Goal: Information Seeking & Learning: Learn about a topic

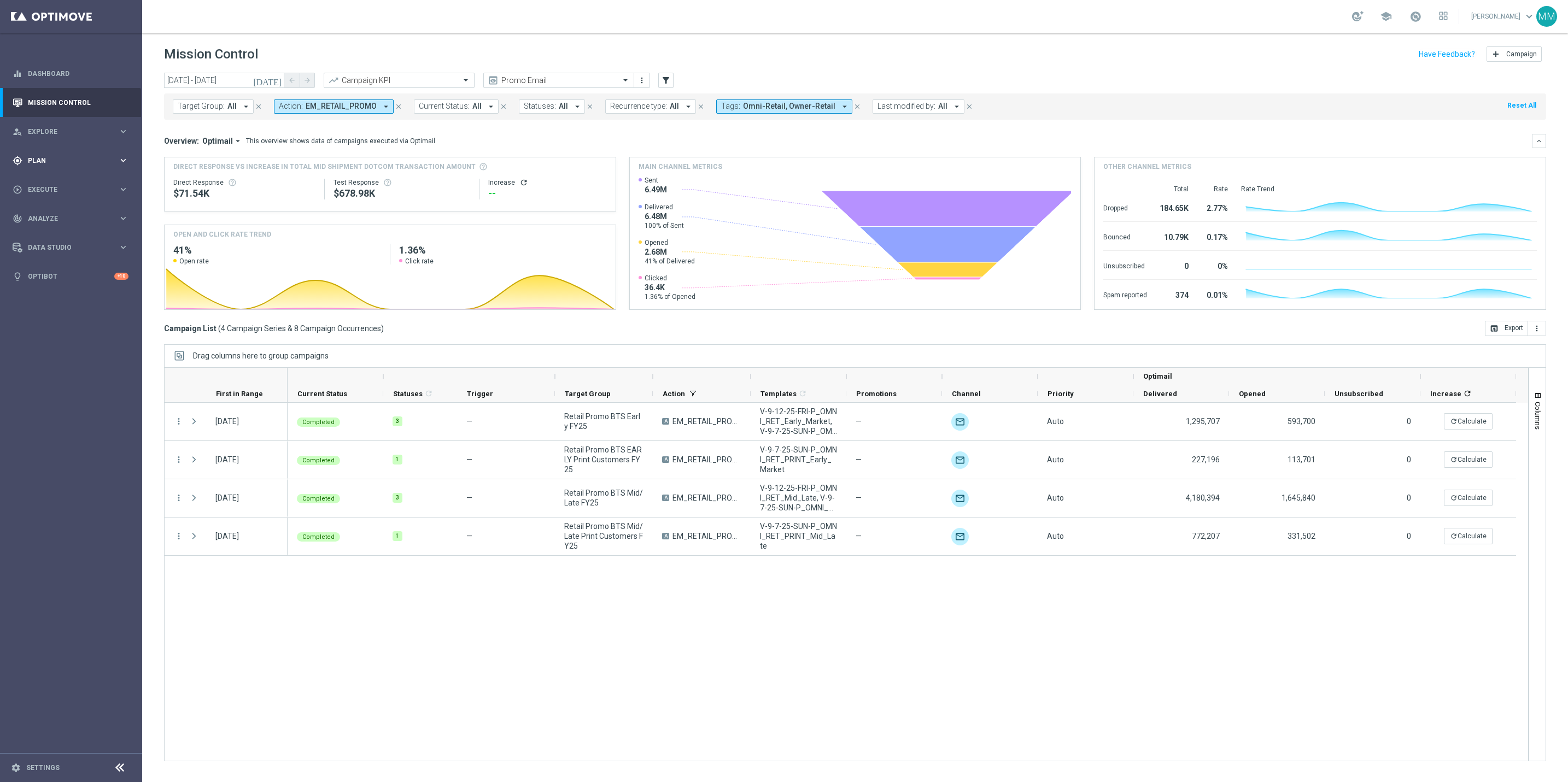
click at [26, 156] on div "gps_fixed Plan" at bounding box center [65, 161] width 106 height 10
click at [87, 213] on span "Templates" at bounding box center [68, 216] width 78 height 6
click at [48, 185] on link "Target Groups" at bounding box center [71, 183] width 85 height 9
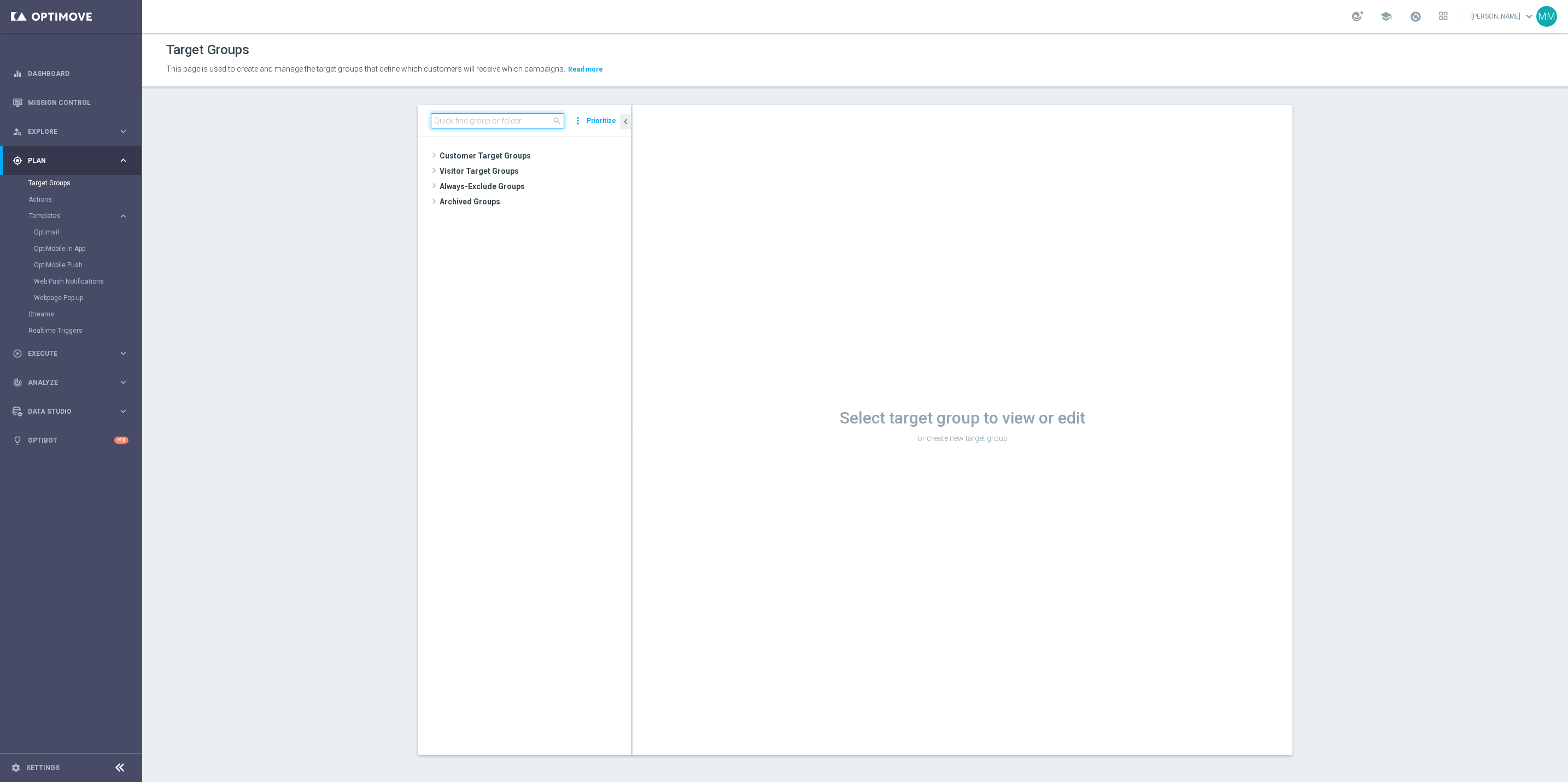
click at [502, 124] on input at bounding box center [497, 120] width 133 height 15
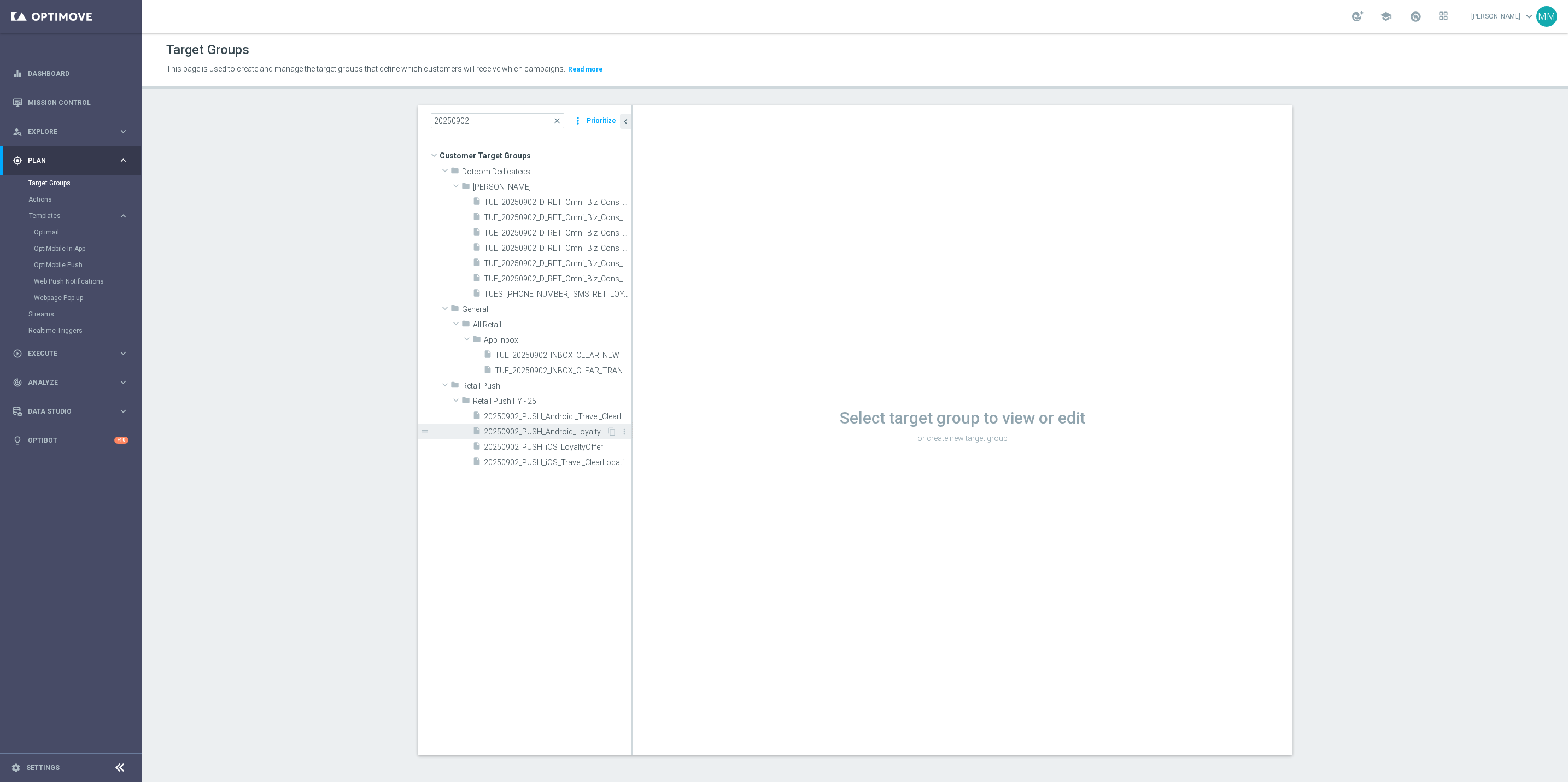
click at [532, 434] on span "20250902_PUSH_Android_LoyaltyOffer" at bounding box center [545, 431] width 123 height 9
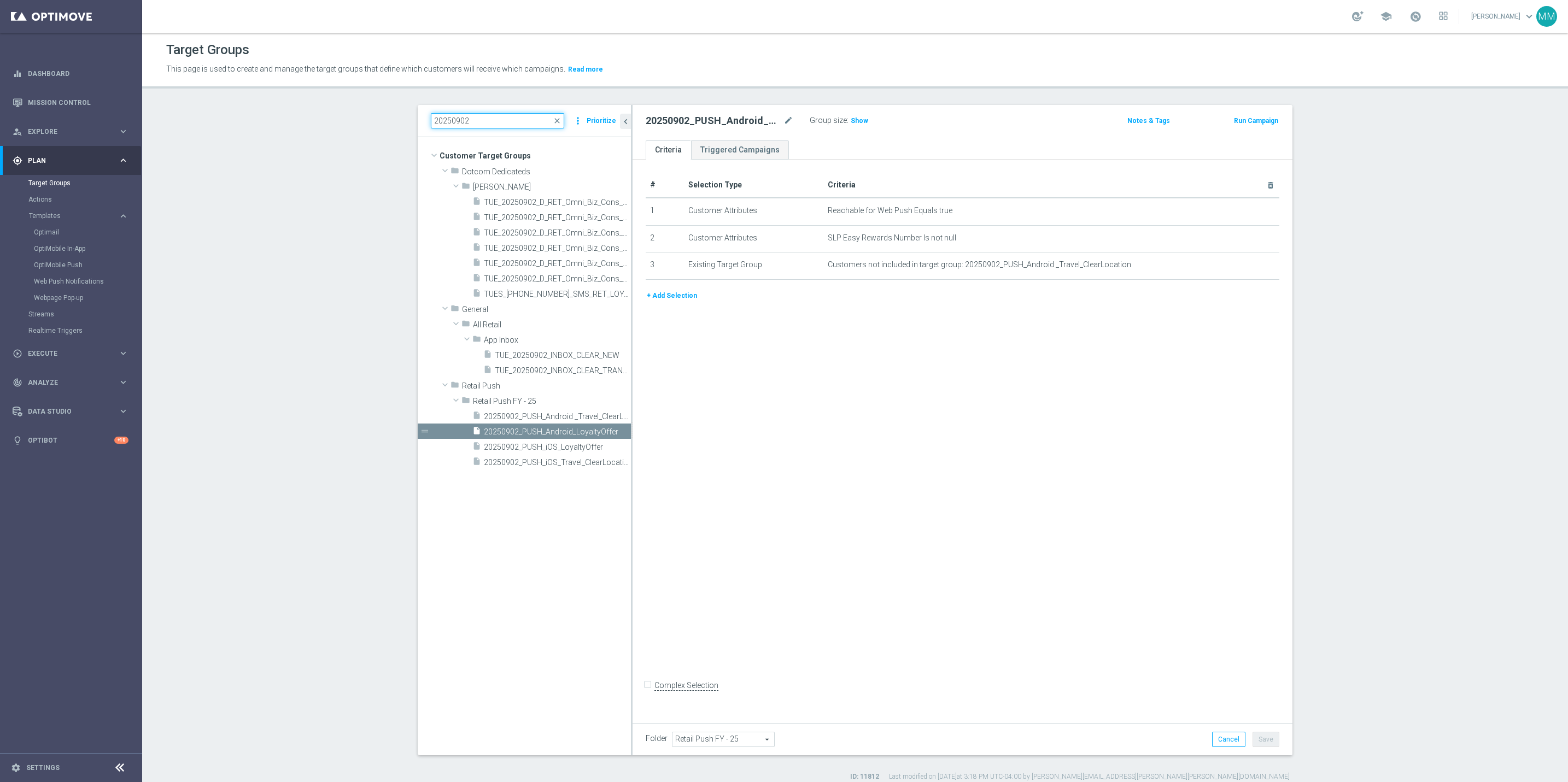
click at [486, 119] on input "20250902" at bounding box center [497, 120] width 133 height 15
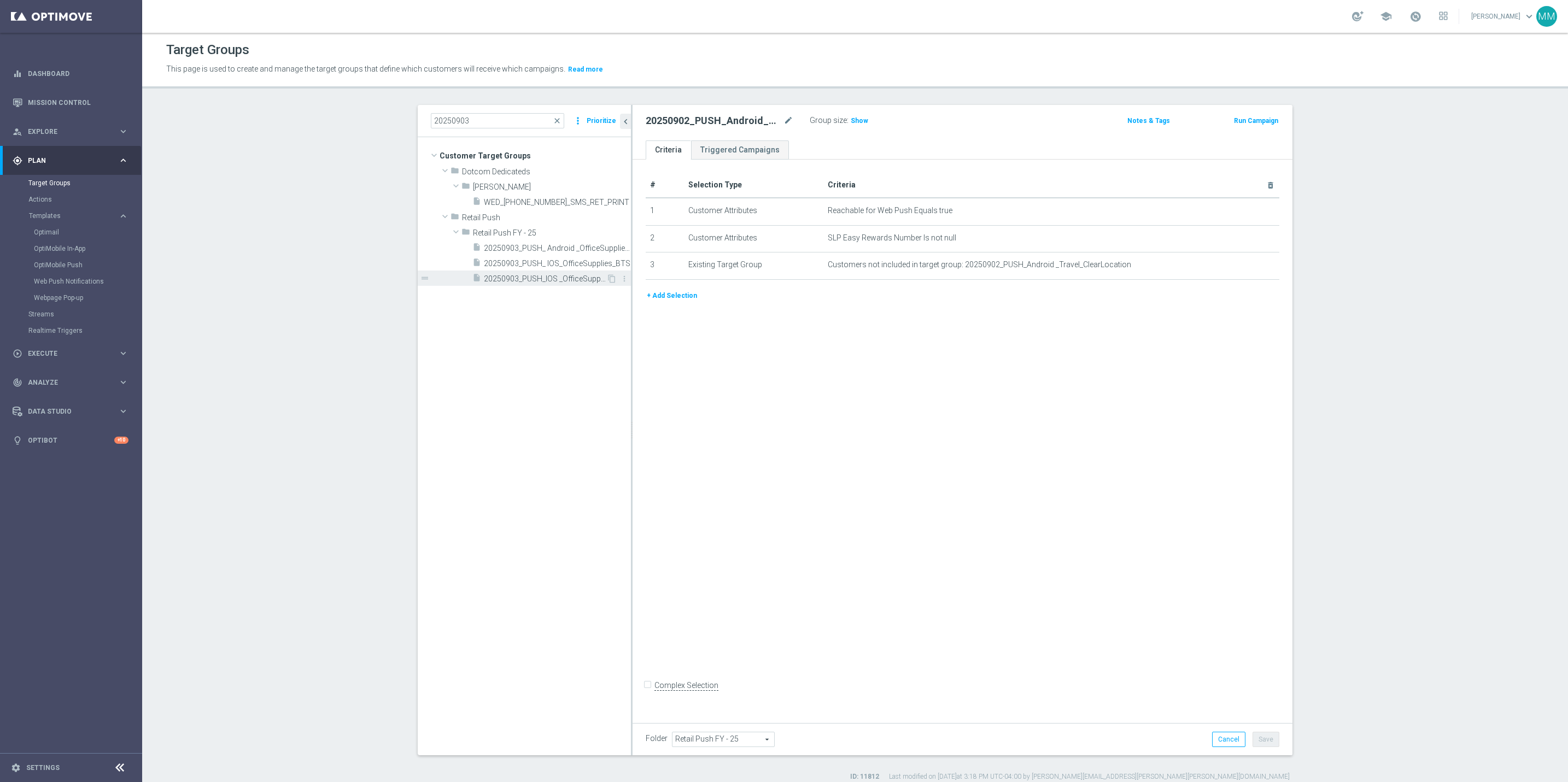
click at [520, 281] on span "20250903_PUSH_IOS _OfficeSupplies_BTS" at bounding box center [545, 279] width 123 height 9
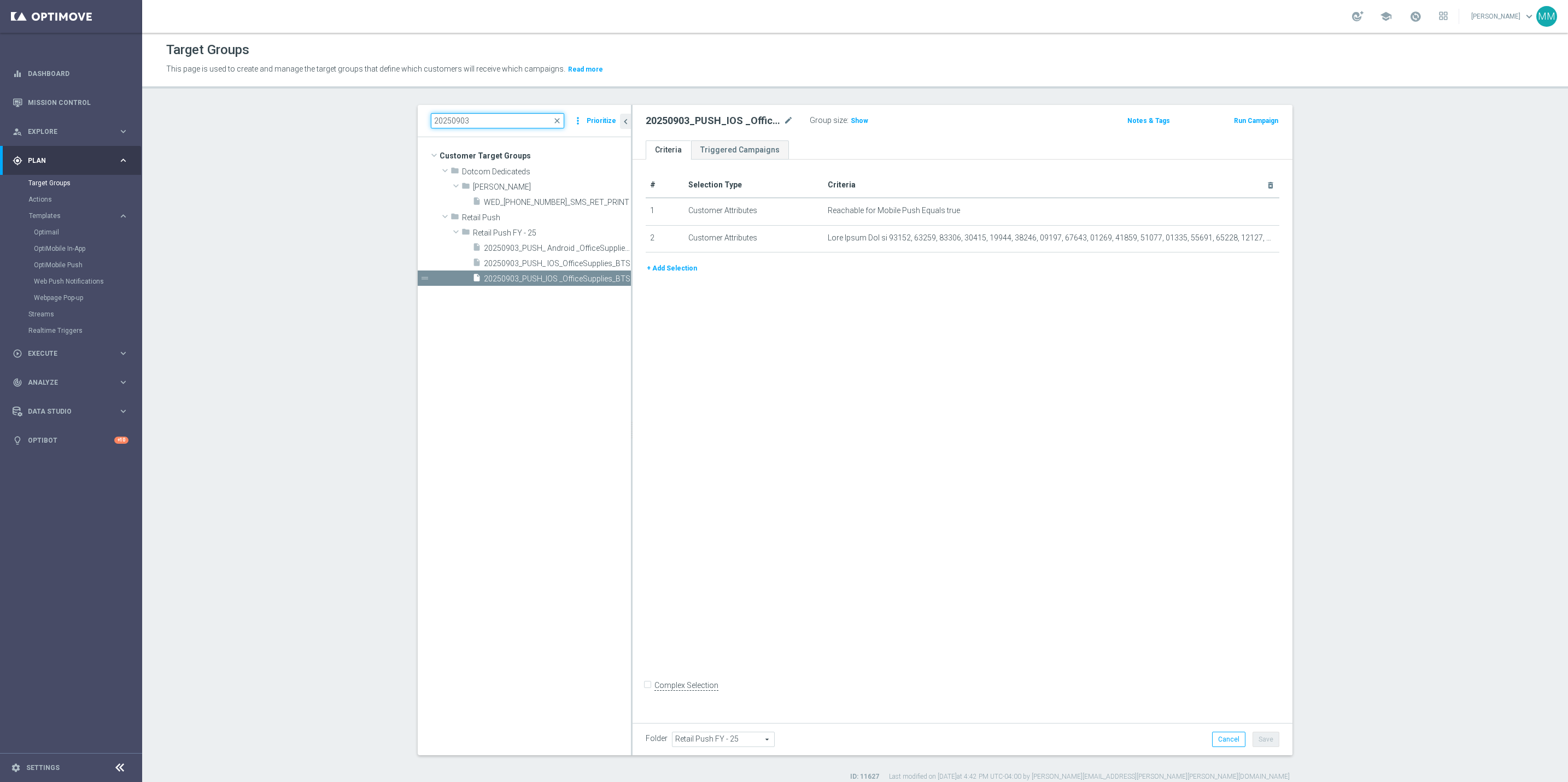
click at [496, 119] on input "20250903" at bounding box center [497, 120] width 133 height 15
type input "20250904"
click at [523, 260] on span "20250904_PUSH_iOS_Tech_AirTag" at bounding box center [544, 263] width 121 height 9
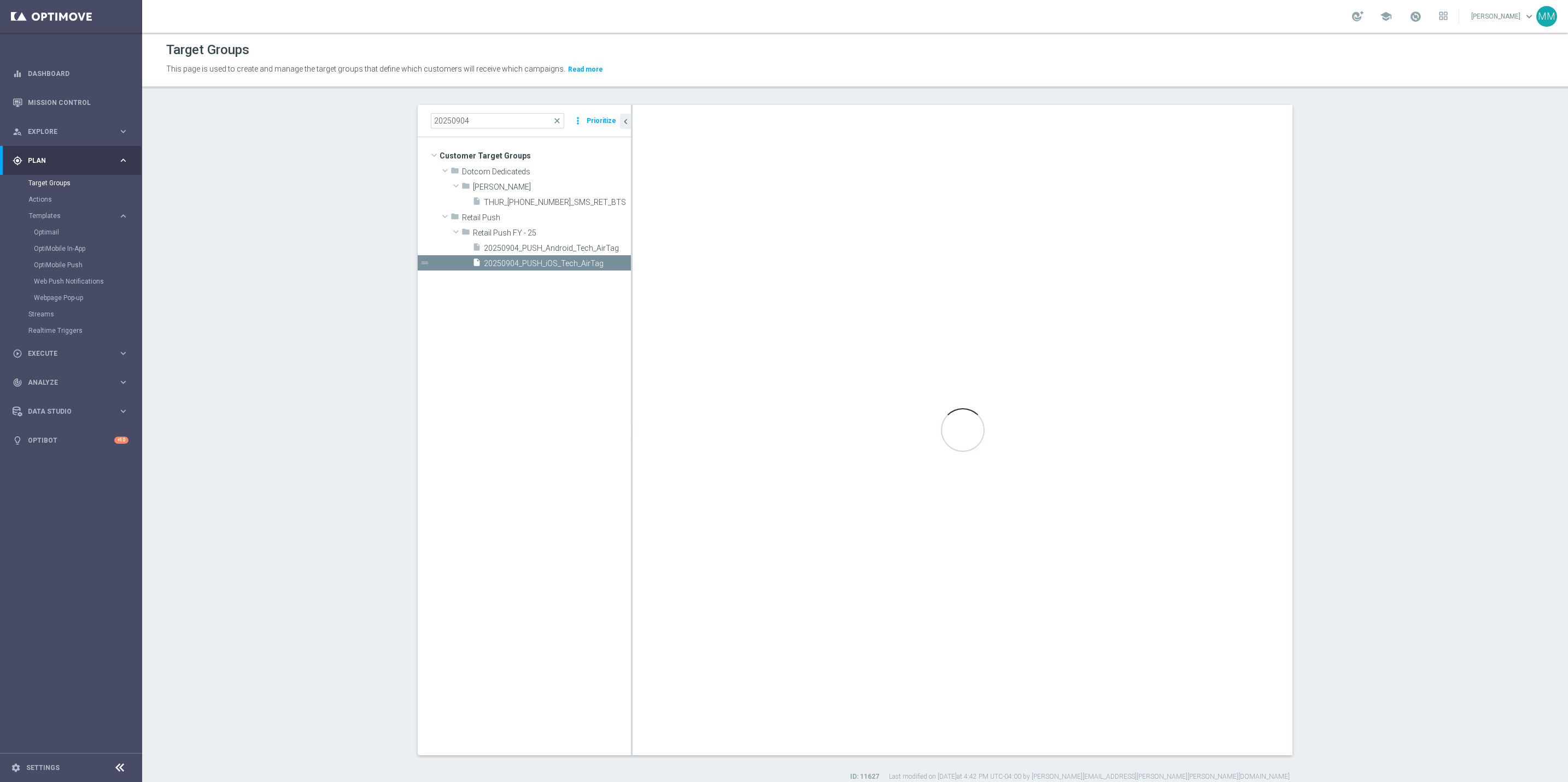
checkbox input "true"
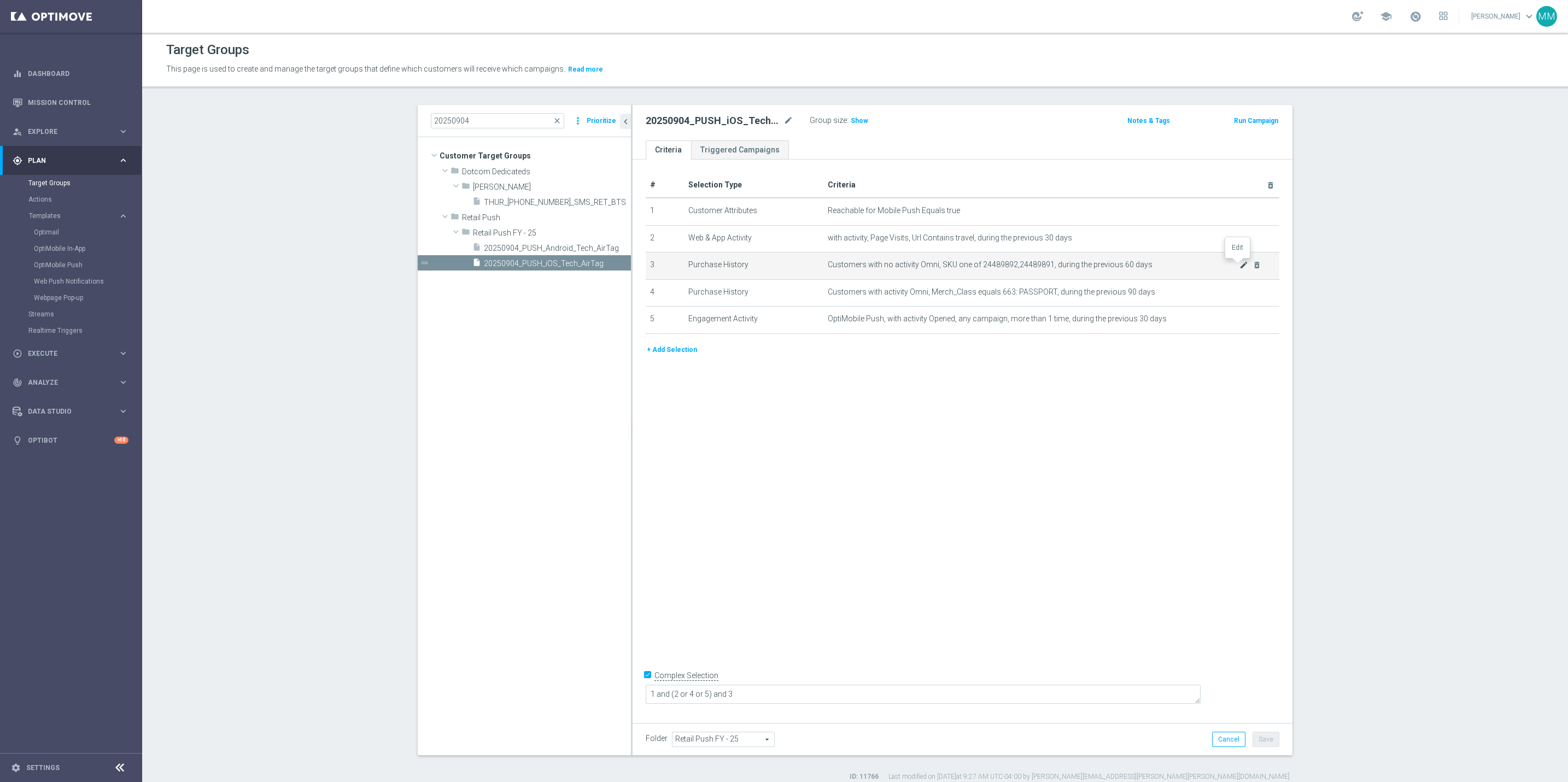
click at [1240, 266] on icon "mode_edit" at bounding box center [1244, 265] width 9 height 9
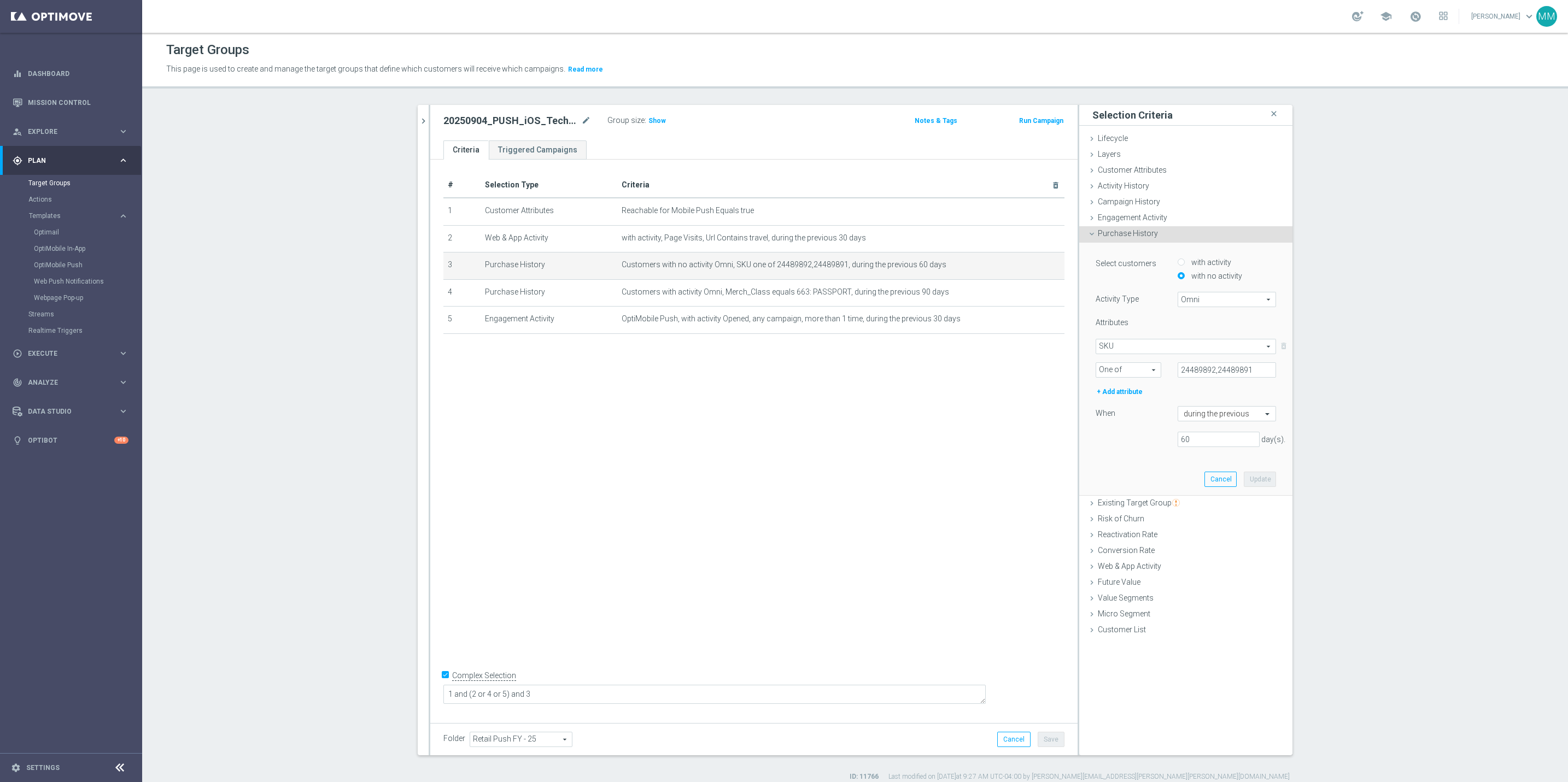
click at [978, 421] on div "# Selection Type Criteria delete_forever 1 Customer Attributes Reachable for Mo…" at bounding box center [754, 438] width 648 height 557
click at [420, 121] on icon "chevron_right" at bounding box center [423, 121] width 11 height 11
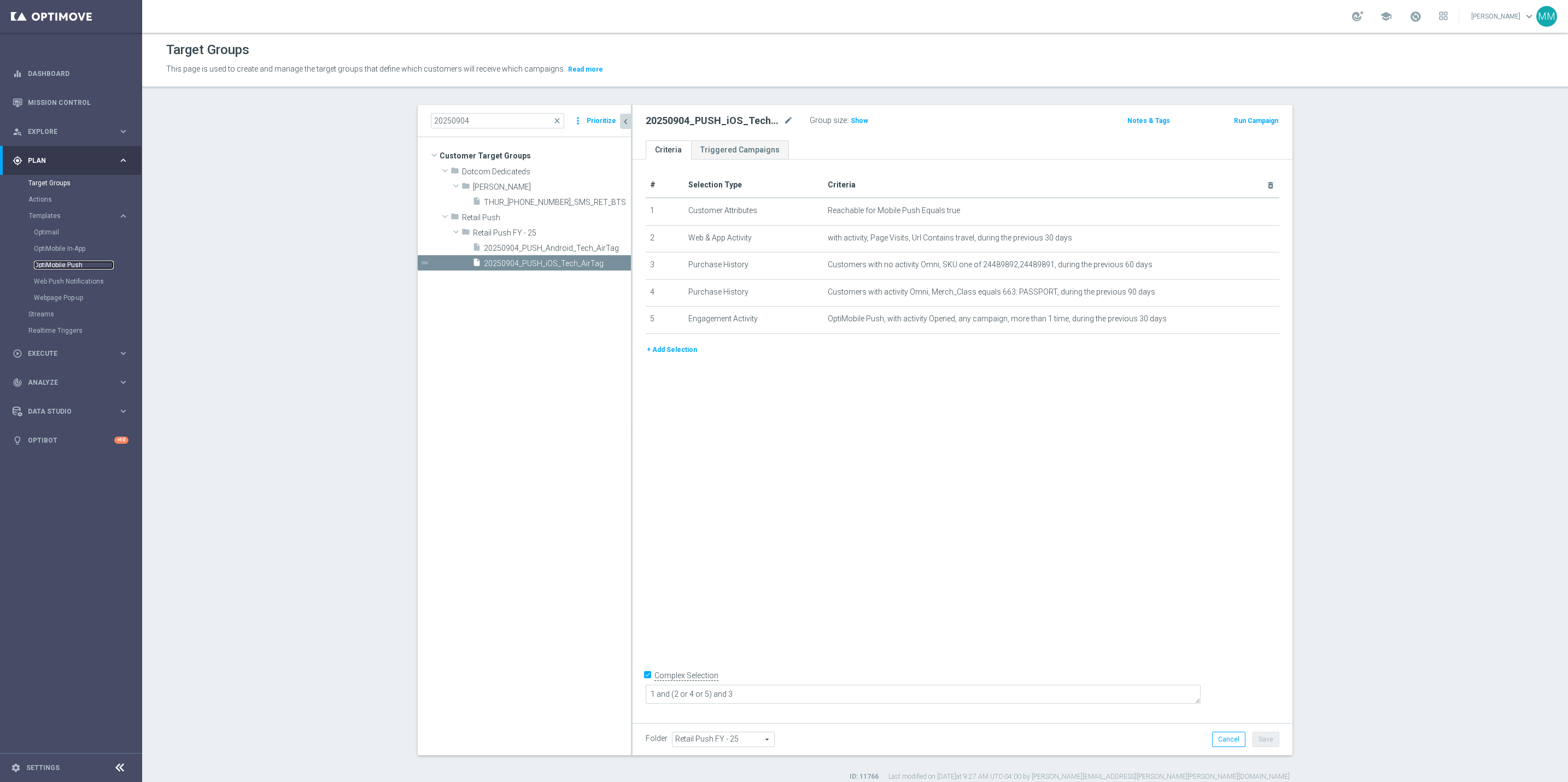
drag, startPoint x: 76, startPoint y: 266, endPoint x: 85, endPoint y: 265, distance: 9.1
click at [76, 266] on link "OptiMobile Push" at bounding box center [74, 265] width 80 height 9
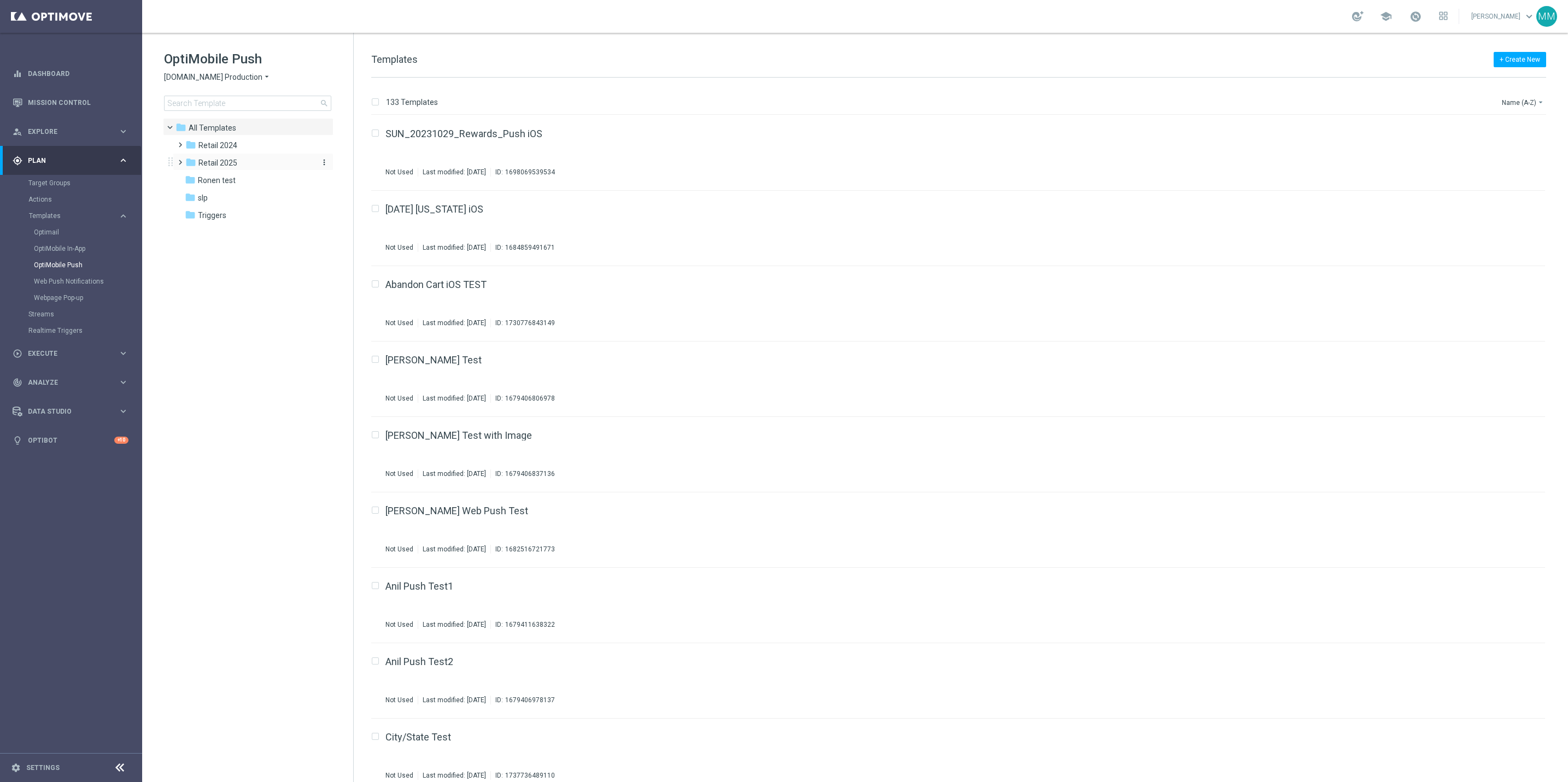
click at [236, 163] on div "folder Retail 2025" at bounding box center [248, 162] width 126 height 12
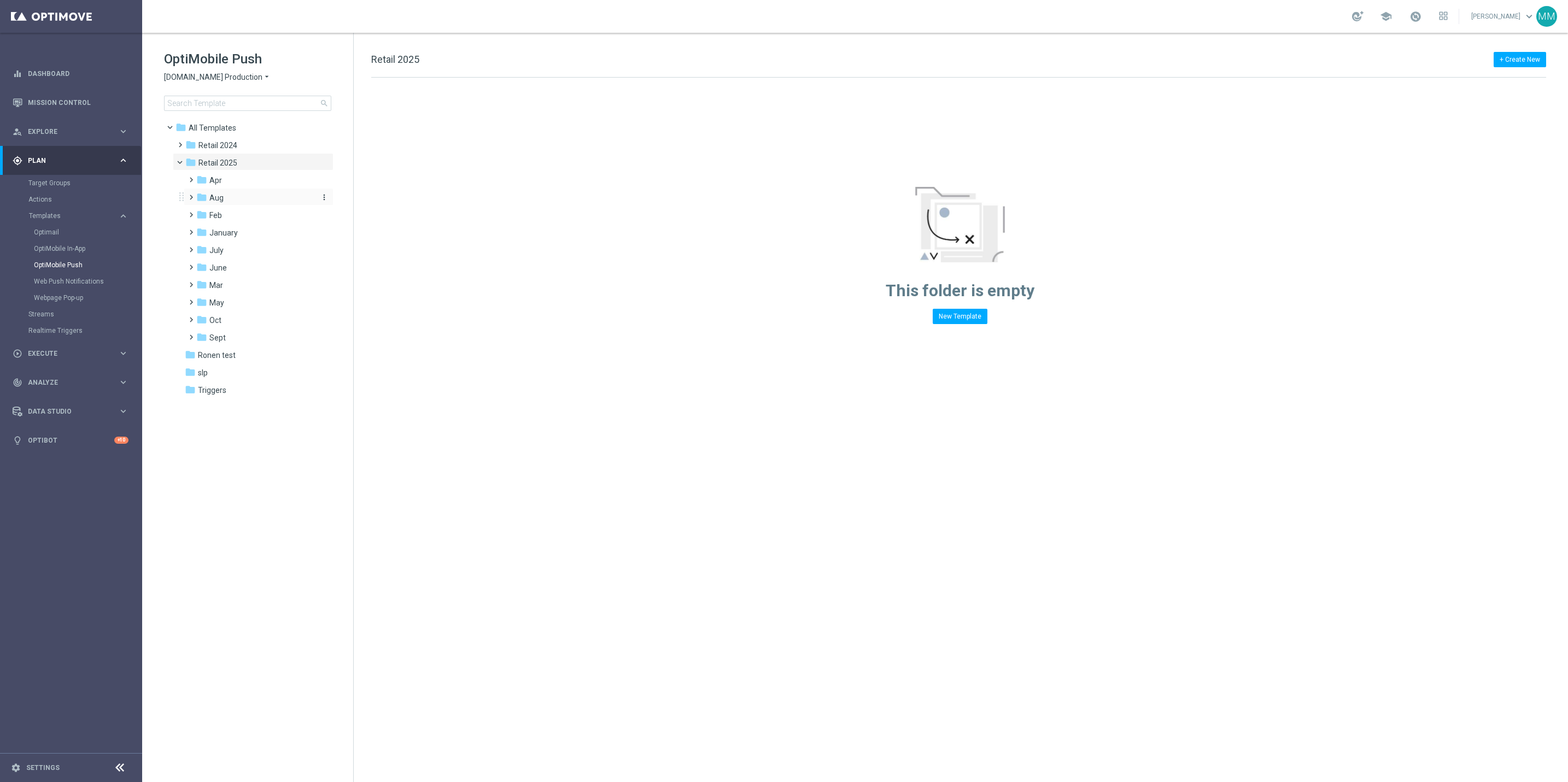
click at [230, 196] on div "folder Aug" at bounding box center [254, 197] width 116 height 12
click at [255, 289] on div "folder WO 8.31" at bounding box center [260, 285] width 108 height 12
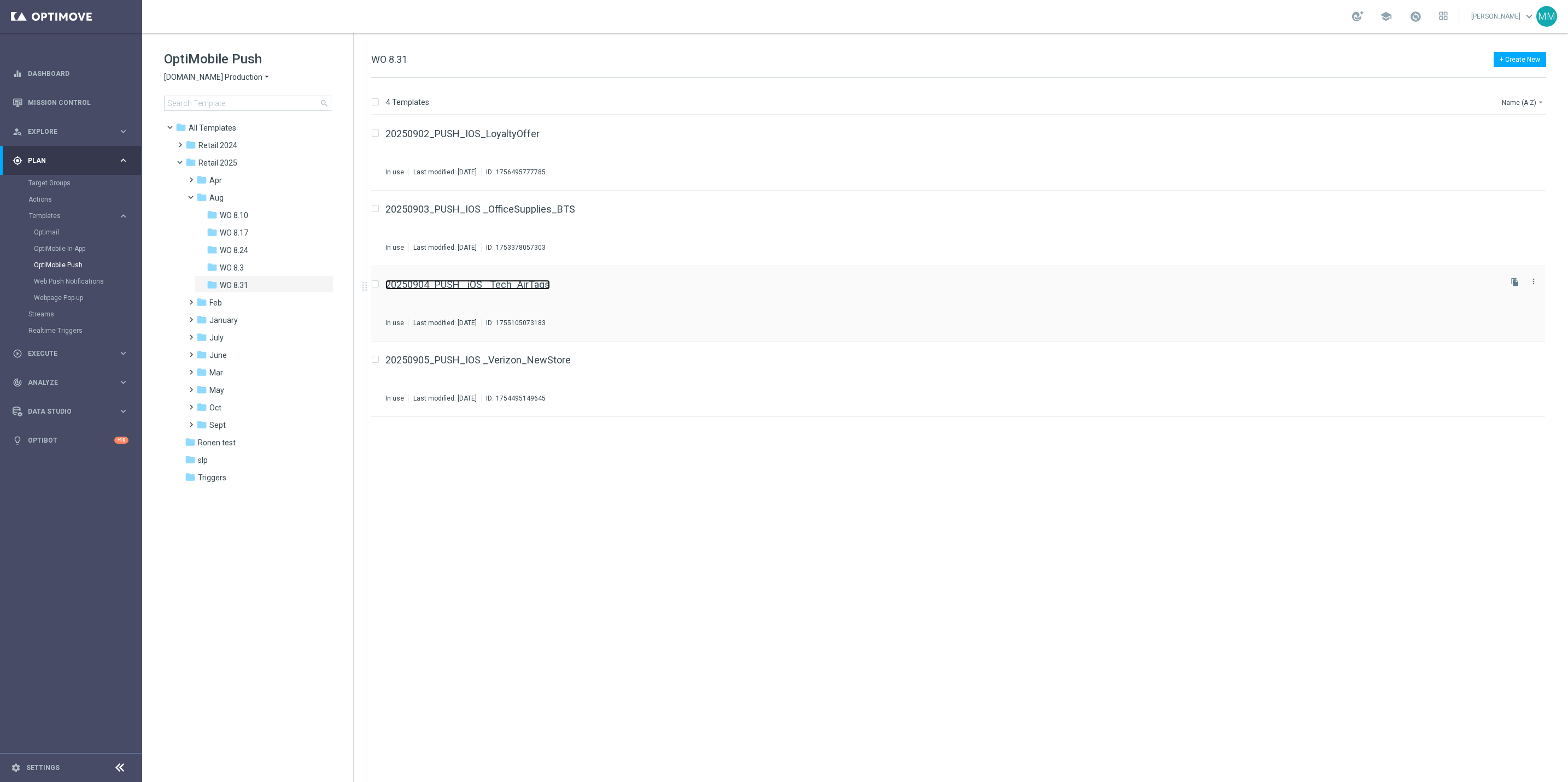
drag, startPoint x: 462, startPoint y: 278, endPoint x: 417, endPoint y: 287, distance: 45.9
drag, startPoint x: 467, startPoint y: 367, endPoint x: 439, endPoint y: 360, distance: 28.9
drag, startPoint x: 63, startPoint y: 187, endPoint x: 1172, endPoint y: 2, distance: 1124.3
click at [63, 187] on link "Target Groups" at bounding box center [71, 183] width 85 height 9
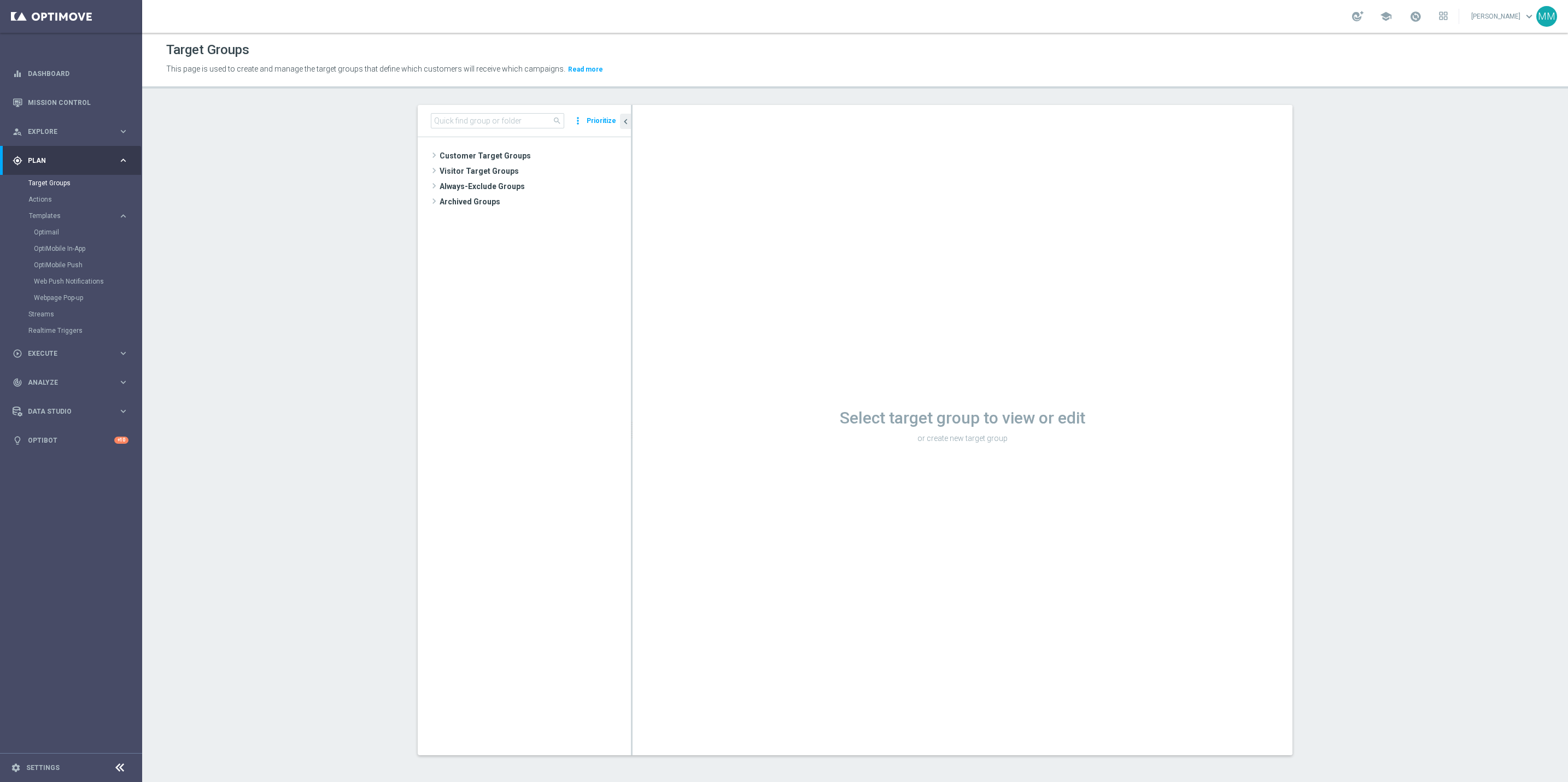
drag, startPoint x: 502, startPoint y: 110, endPoint x: 502, endPoint y: 119, distance: 9.0
click at [502, 110] on div "search more_vert Prioritize" at bounding box center [524, 121] width 213 height 32
click at [502, 119] on input at bounding box center [497, 120] width 133 height 15
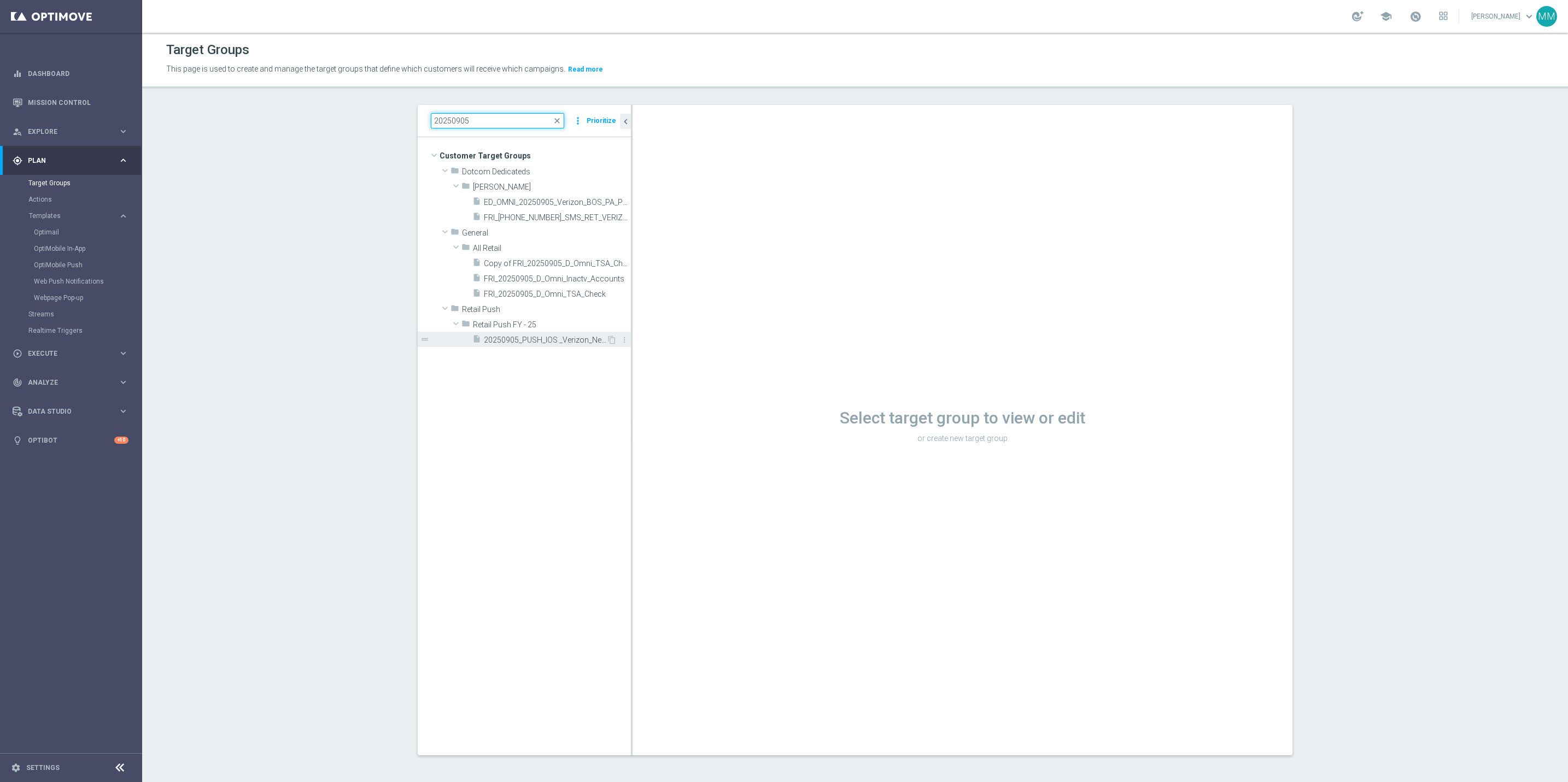
type input "20250905"
click at [534, 343] on span "20250905_PUSH_IOS _Verizon_NewStore" at bounding box center [545, 339] width 123 height 9
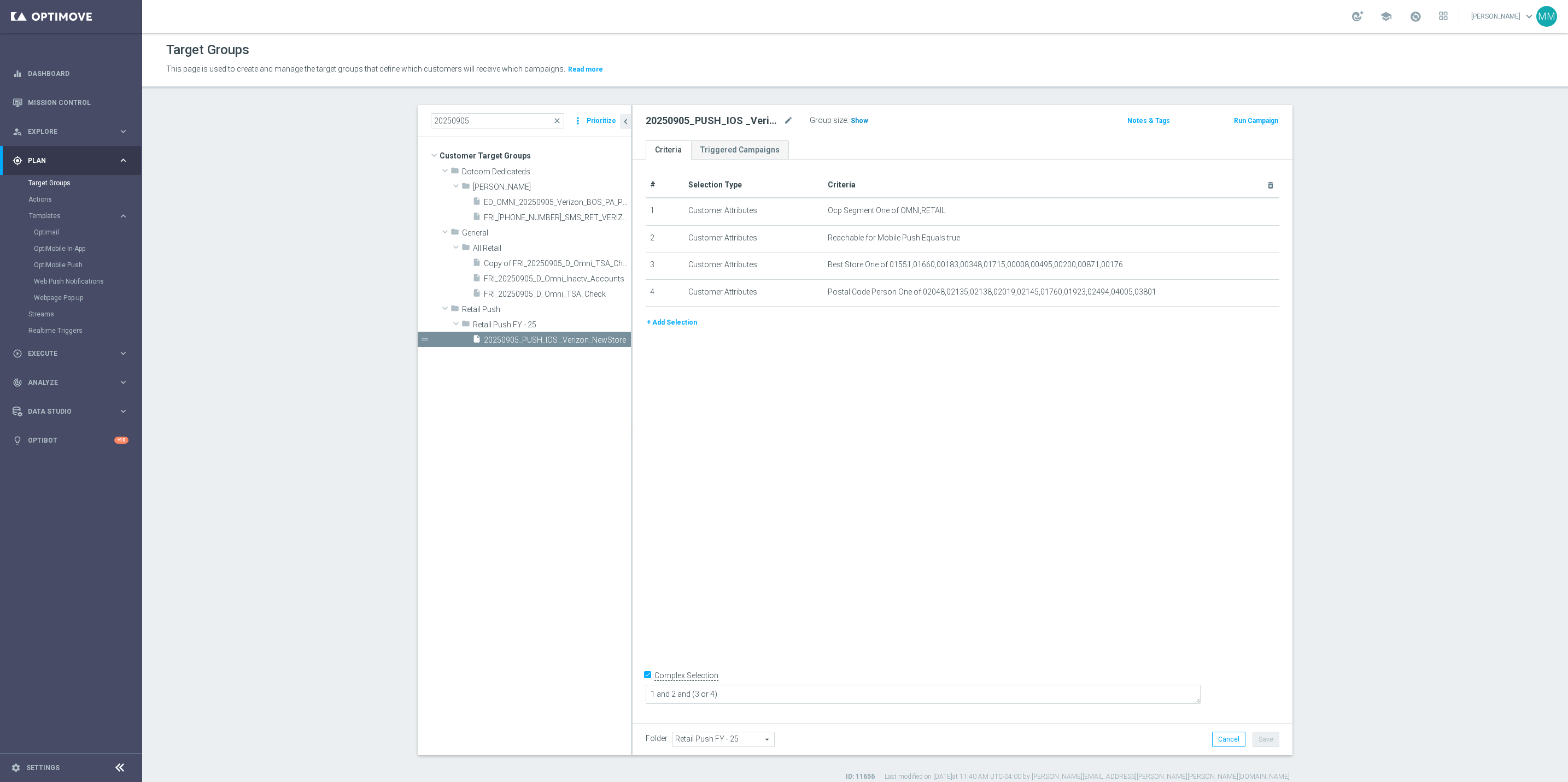
click at [851, 122] on span "Show" at bounding box center [860, 120] width 18 height 7
click at [484, 122] on input "20250905" at bounding box center [497, 120] width 133 height 15
click at [552, 123] on span "close" at bounding box center [557, 120] width 9 height 9
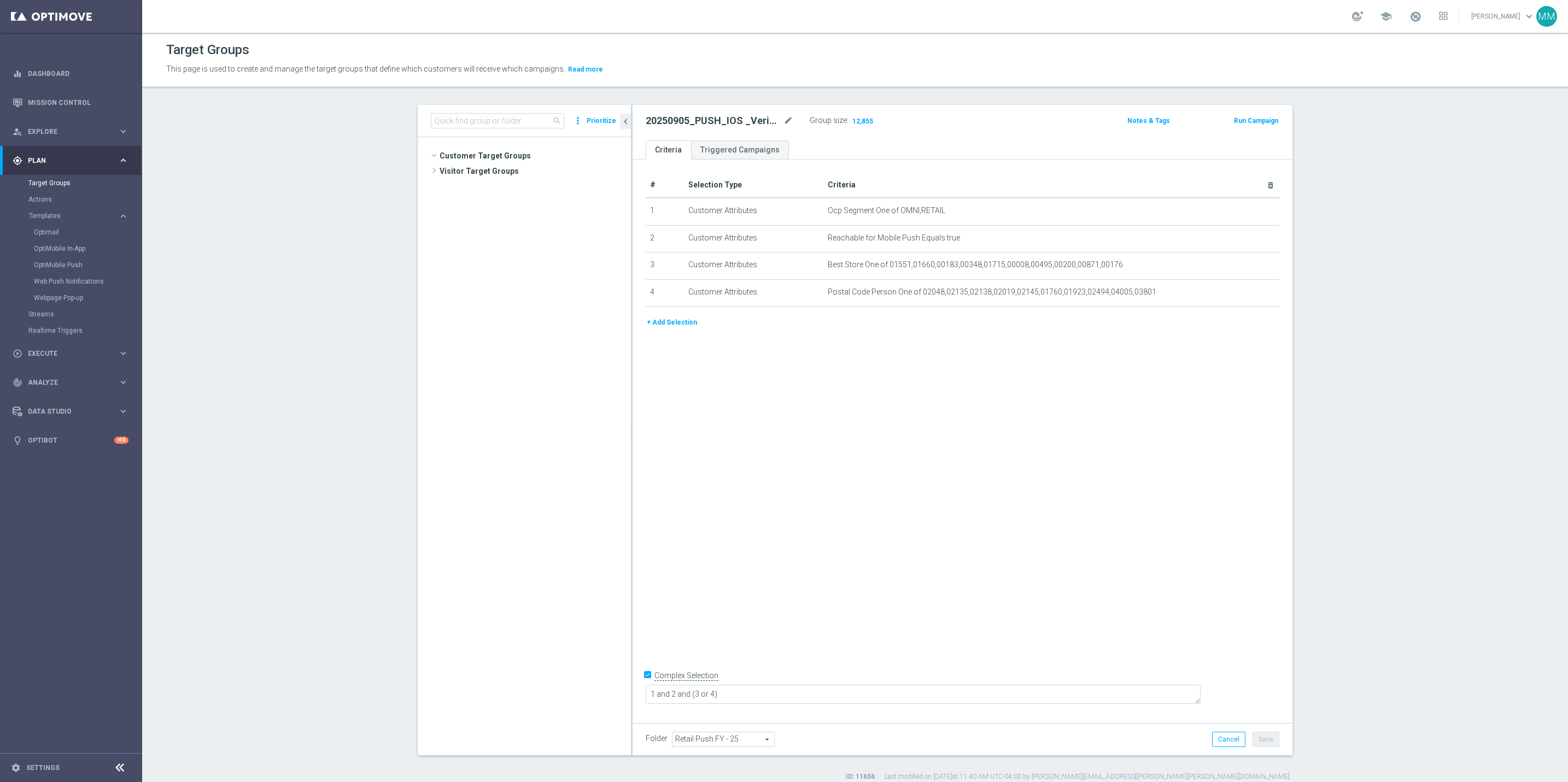
scroll to position [7321, 0]
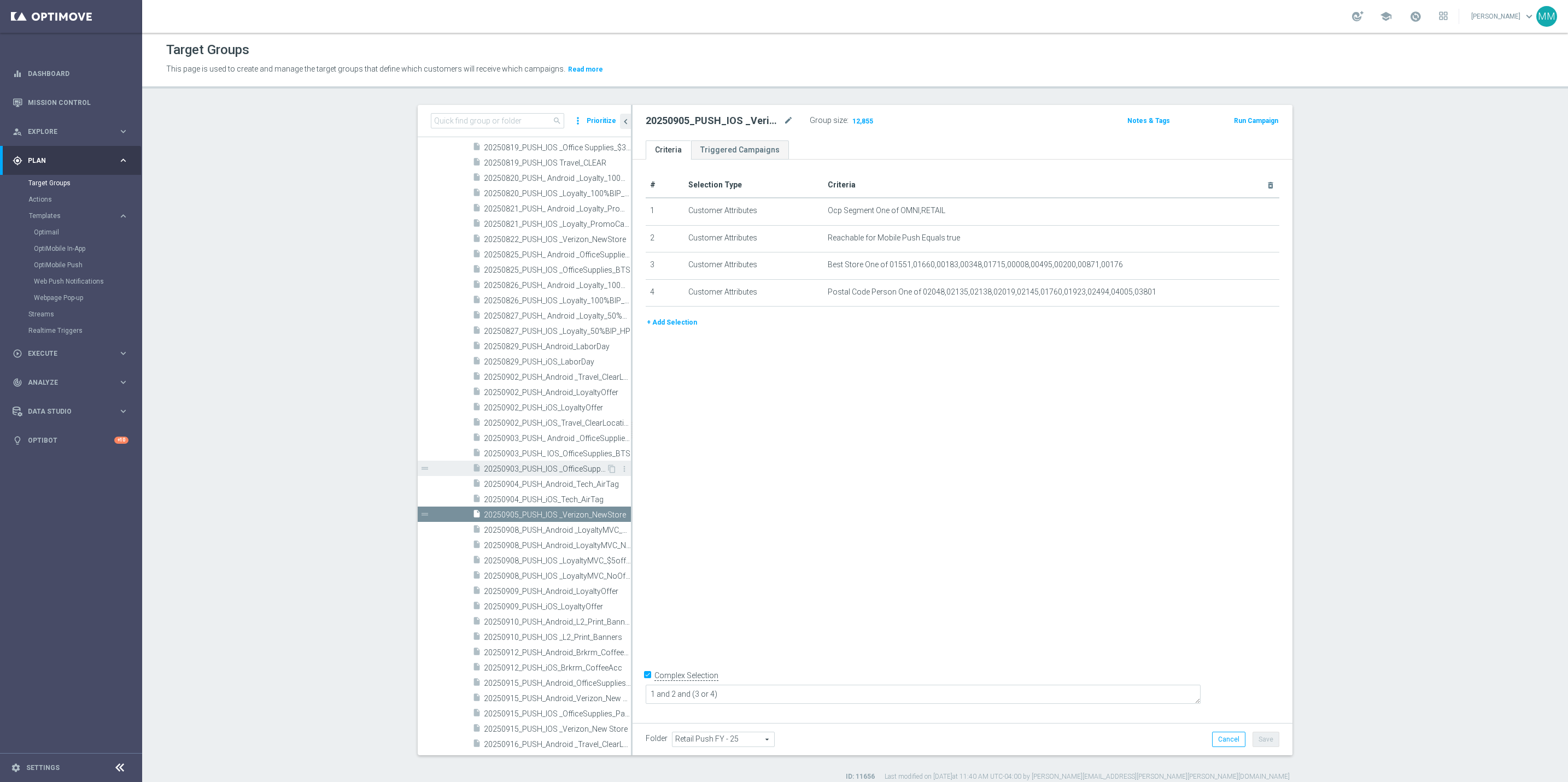
click at [579, 468] on span "20250903_PUSH_IOS _OfficeSupplies_BTS" at bounding box center [545, 469] width 123 height 9
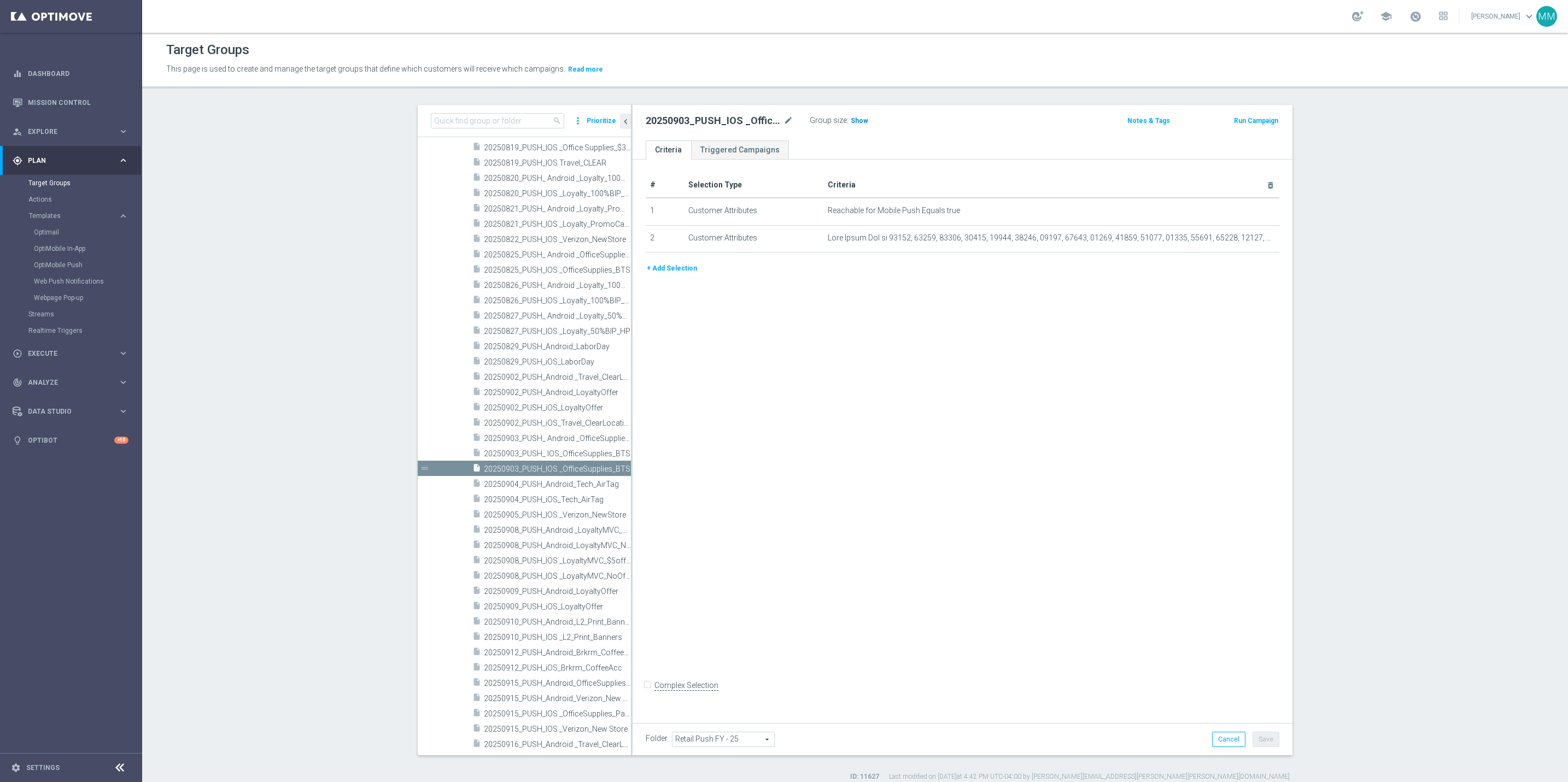
click at [851, 118] on span "Show" at bounding box center [860, 120] width 18 height 7
click at [543, 455] on span "20250903_PUSH_ IOS_OfficeSupplies_BTS" at bounding box center [545, 453] width 123 height 9
click at [553, 443] on div "insert_drive_file 20250903_PUSH_ Android _OfficeSupplies_BTS" at bounding box center [539, 438] width 134 height 15
click at [851, 119] on span "Show" at bounding box center [860, 120] width 18 height 7
drag, startPoint x: 532, startPoint y: 378, endPoint x: 538, endPoint y: 376, distance: 6.3
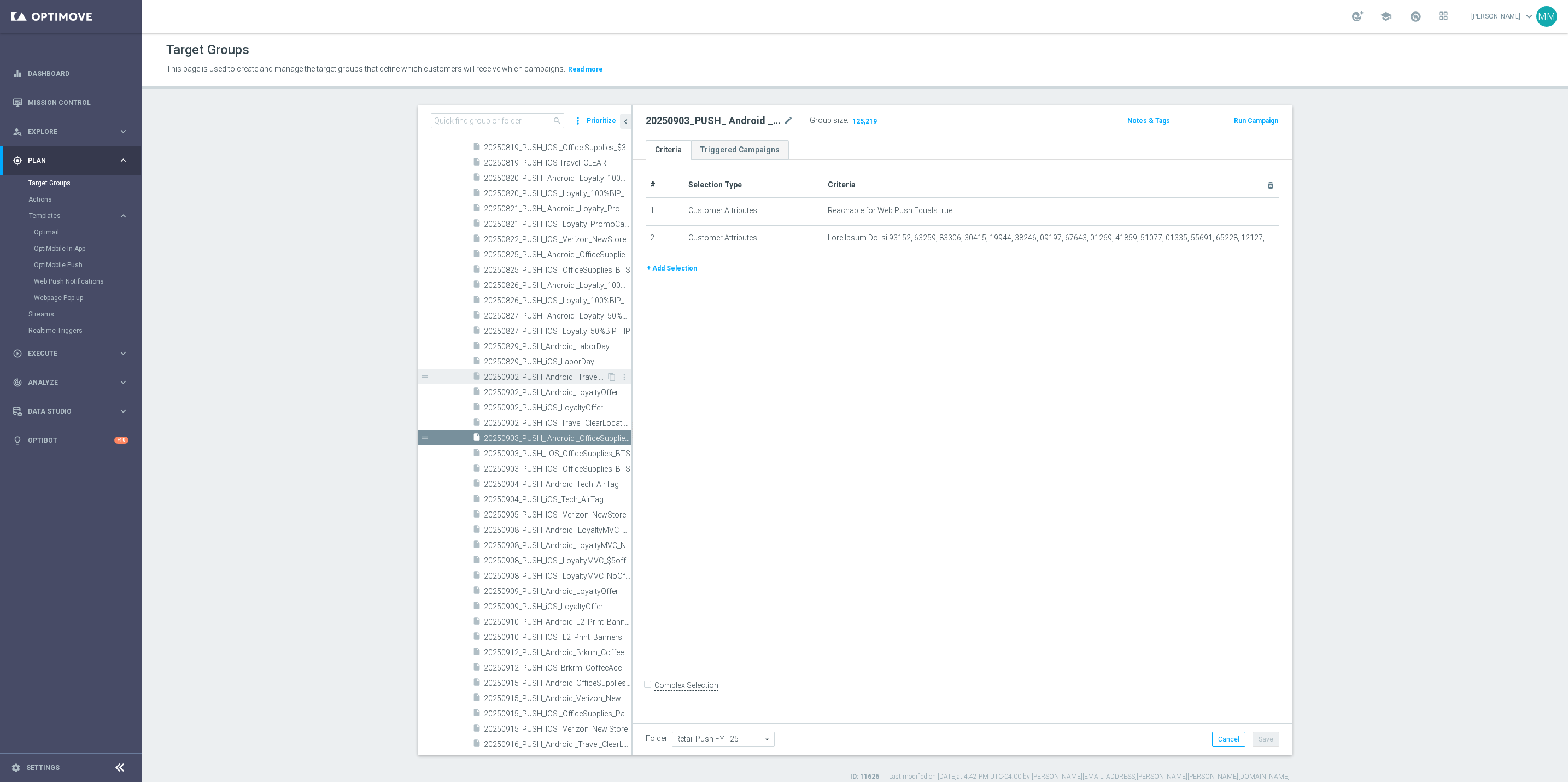
click at [532, 378] on span "20250902_PUSH_Android _Travel_ClearLocation" at bounding box center [545, 377] width 123 height 9
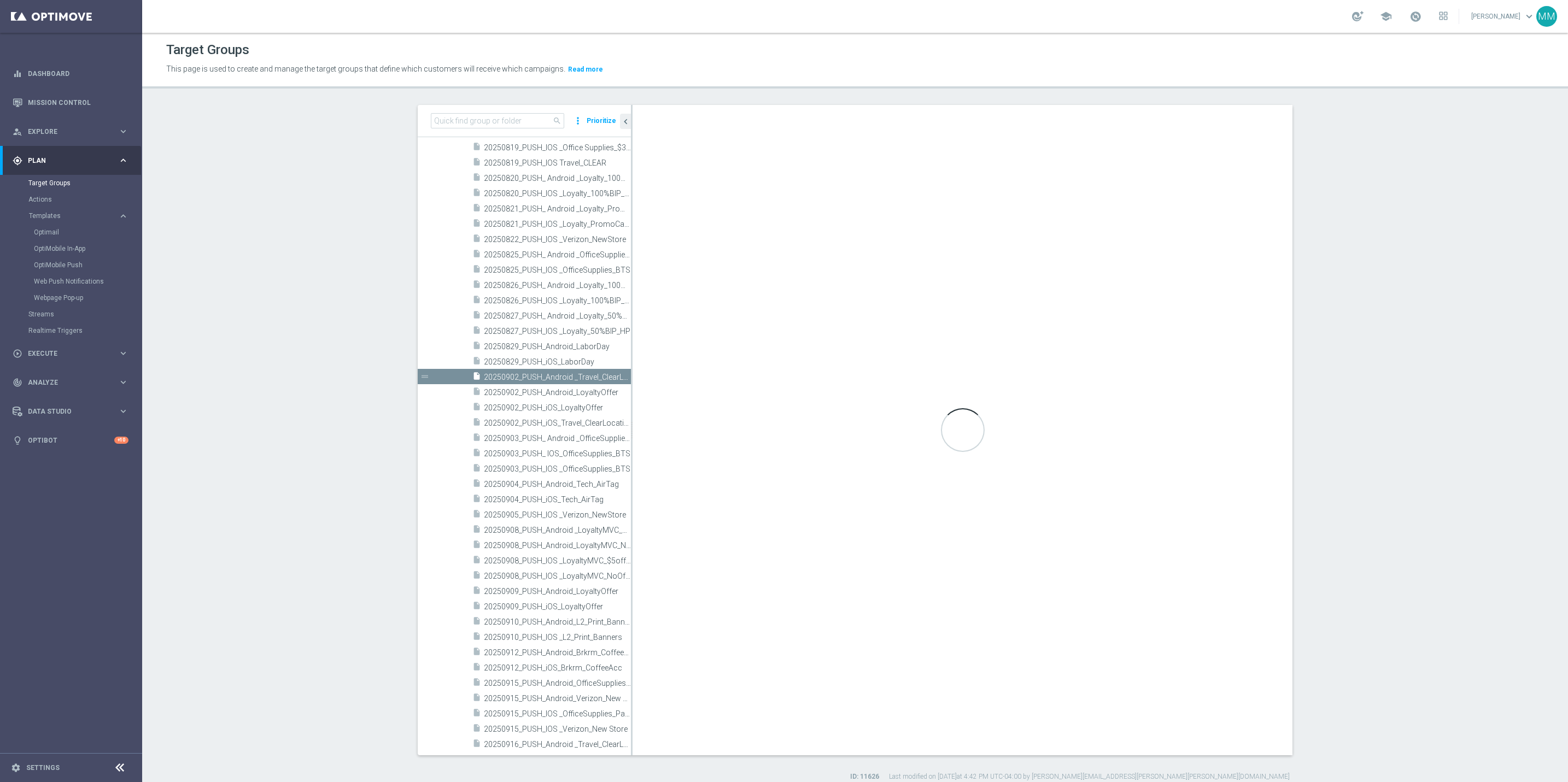
checkbox input "true"
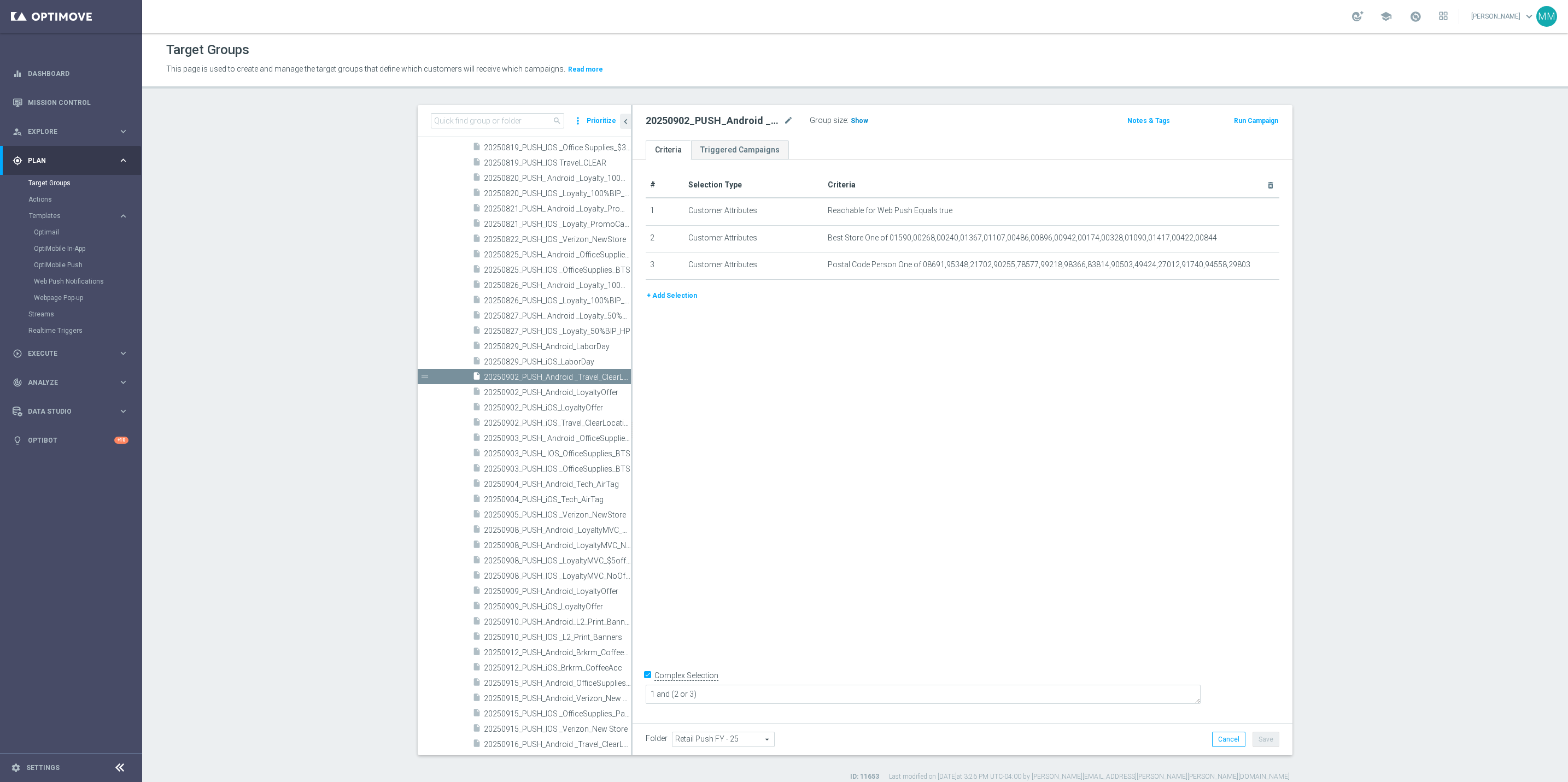
click at [851, 122] on span "Show" at bounding box center [860, 120] width 18 height 7
click at [479, 121] on input at bounding box center [497, 120] width 133 height 15
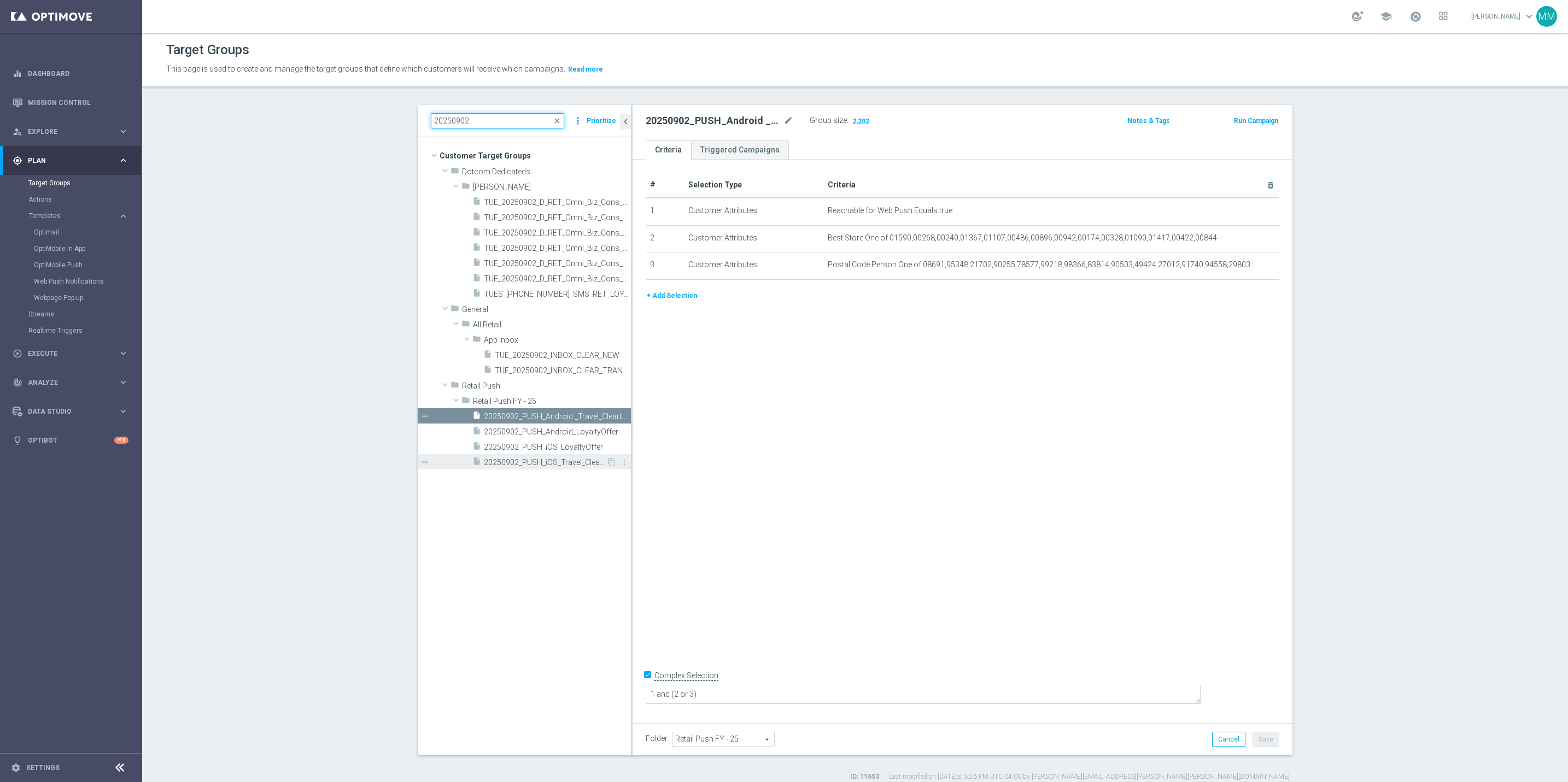
type input "20250902"
click at [545, 461] on span "20250902_PUSH_iOS_Travel_ClearLocation" at bounding box center [545, 462] width 123 height 9
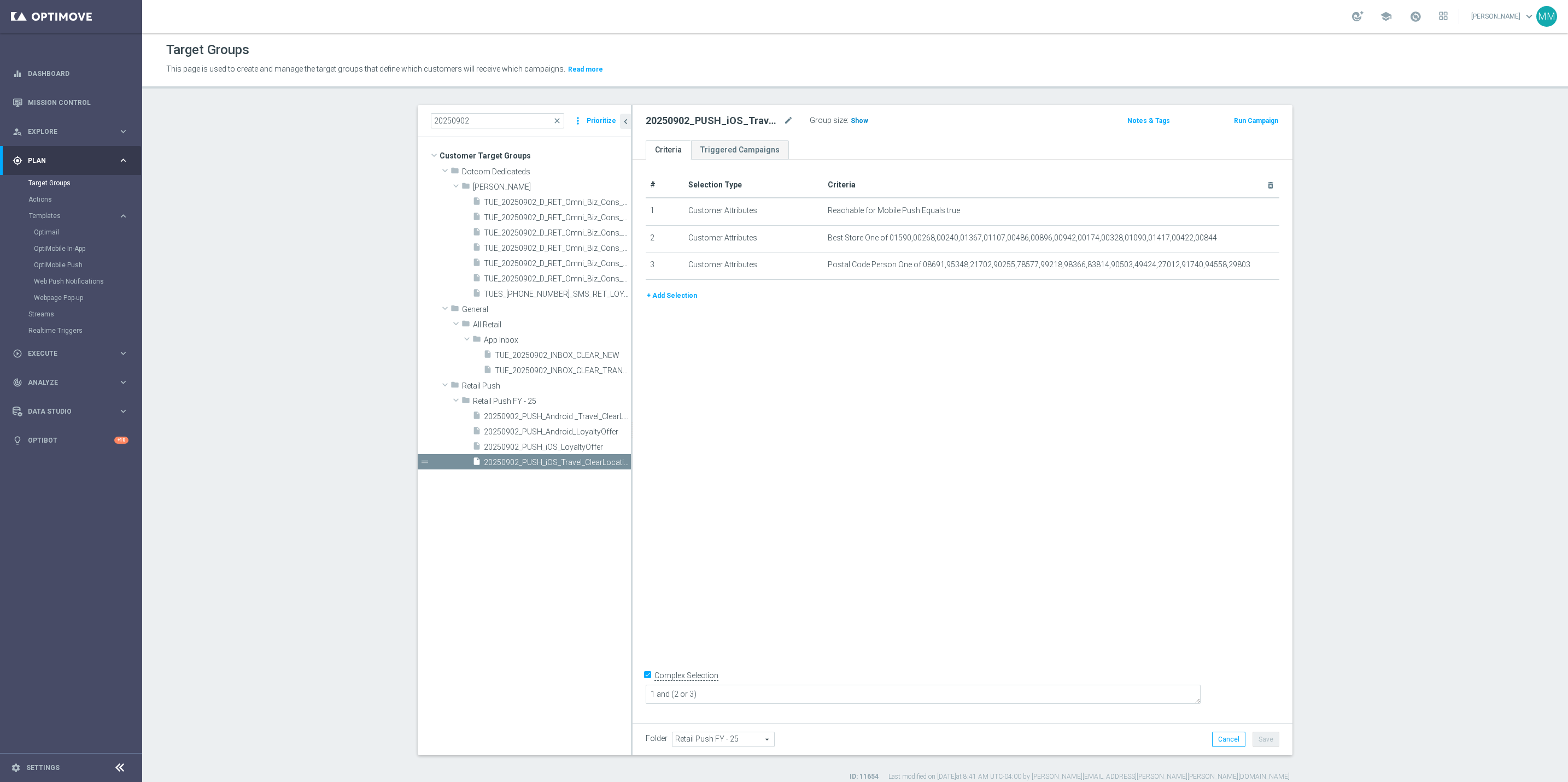
click at [859, 125] on h3 "Show" at bounding box center [860, 120] width 19 height 12
click at [573, 449] on span "20250902_PUSH_iOS_LoyaltyOffer" at bounding box center [544, 447] width 121 height 9
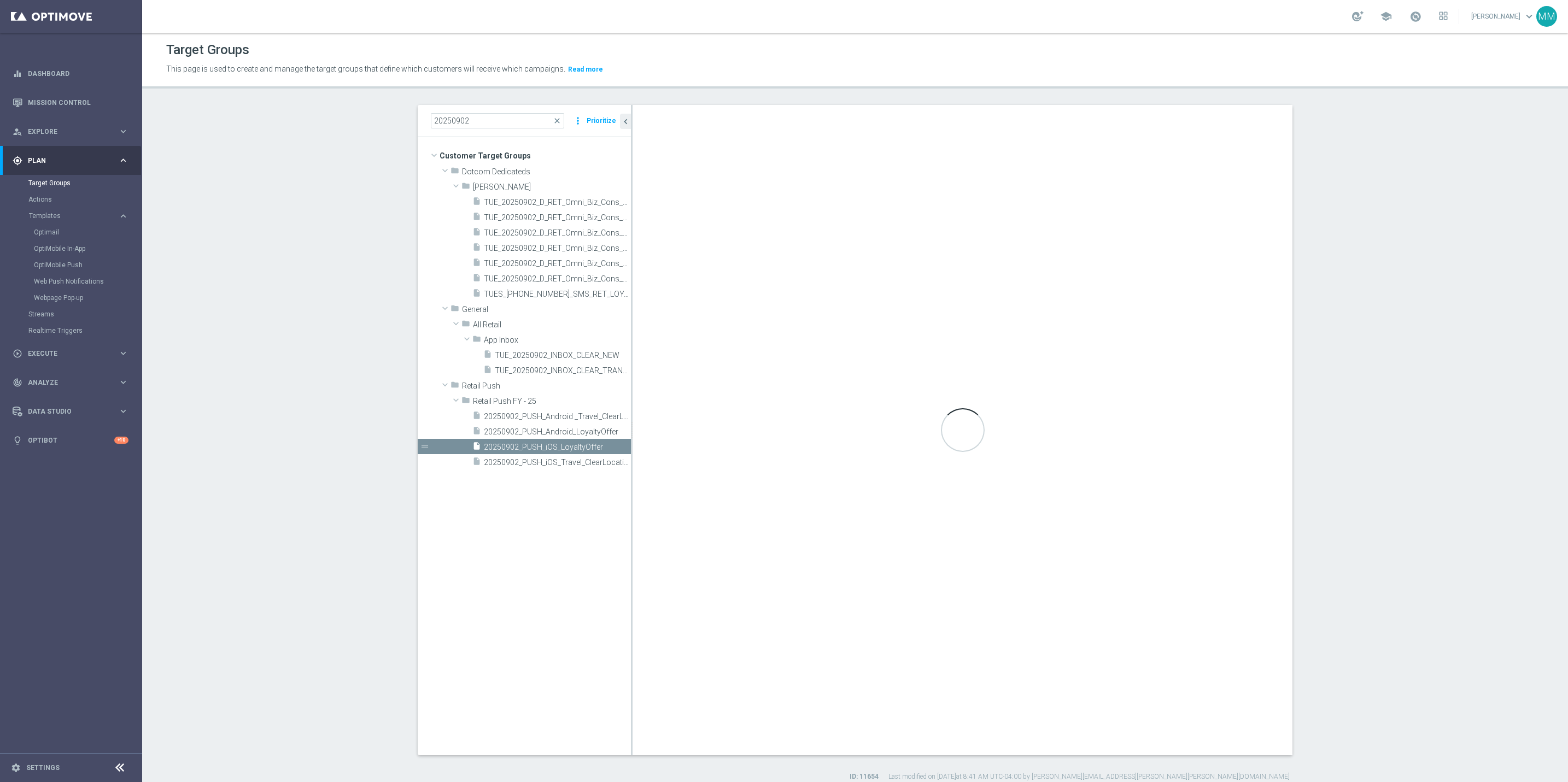
checkbox input "false"
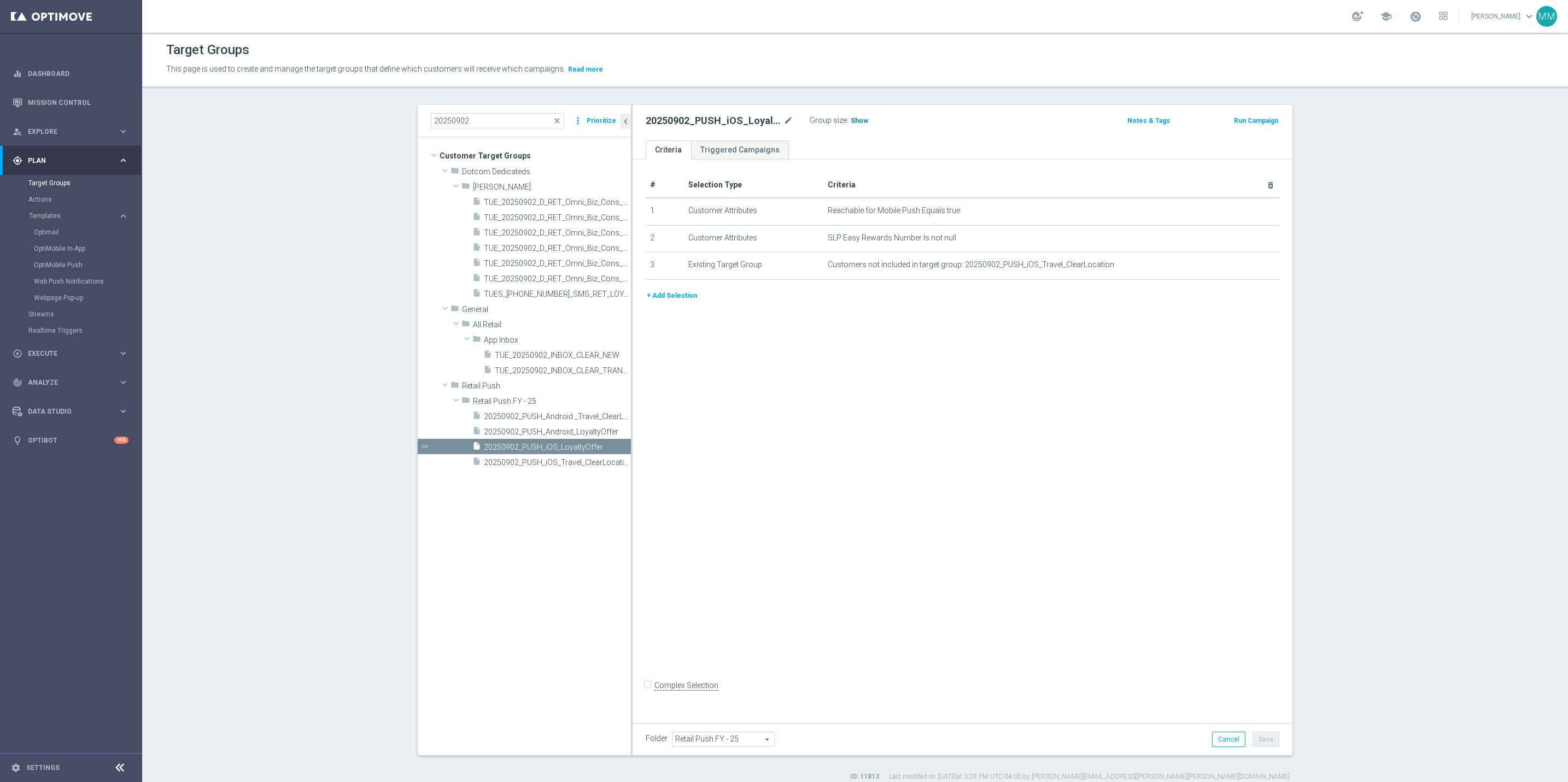
click at [856, 120] on span "Show" at bounding box center [860, 120] width 18 height 7
click at [552, 432] on span "20250902_PUSH_Android_LoyaltyOffer" at bounding box center [545, 431] width 123 height 9
click at [853, 123] on span "Show" at bounding box center [860, 120] width 18 height 7
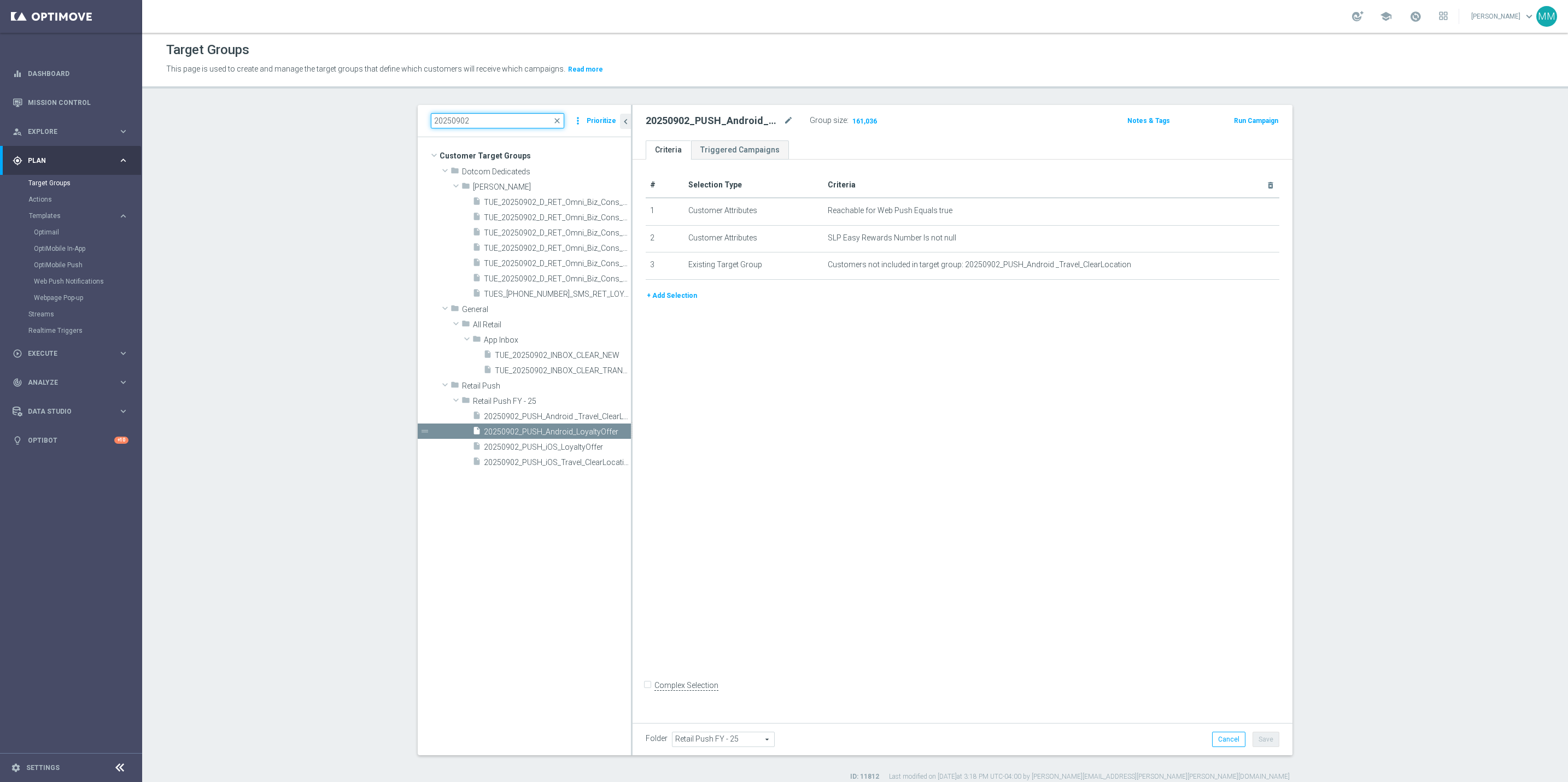
drag, startPoint x: 528, startPoint y: 119, endPoint x: 205, endPoint y: 126, distance: 323.1
click at [205, 126] on section "20250902 close more_vert Prioritize Customer Target Groups library_add create_n…" at bounding box center [855, 443] width 1426 height 676
type input "verizon"
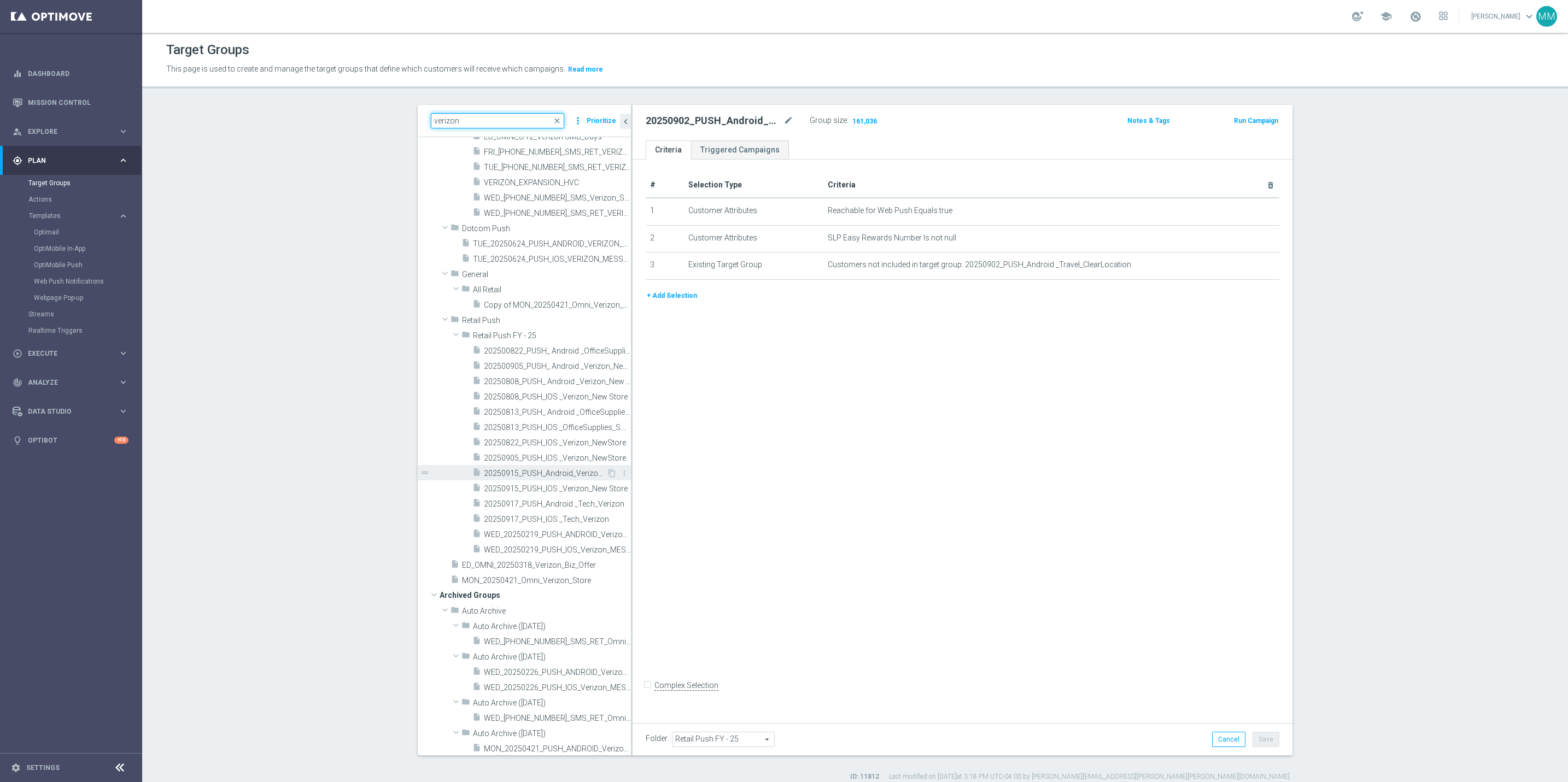
scroll to position [82, 0]
click at [545, 365] on span "202500905_PUSH_ Android _Verizon_NewStore" at bounding box center [545, 365] width 123 height 9
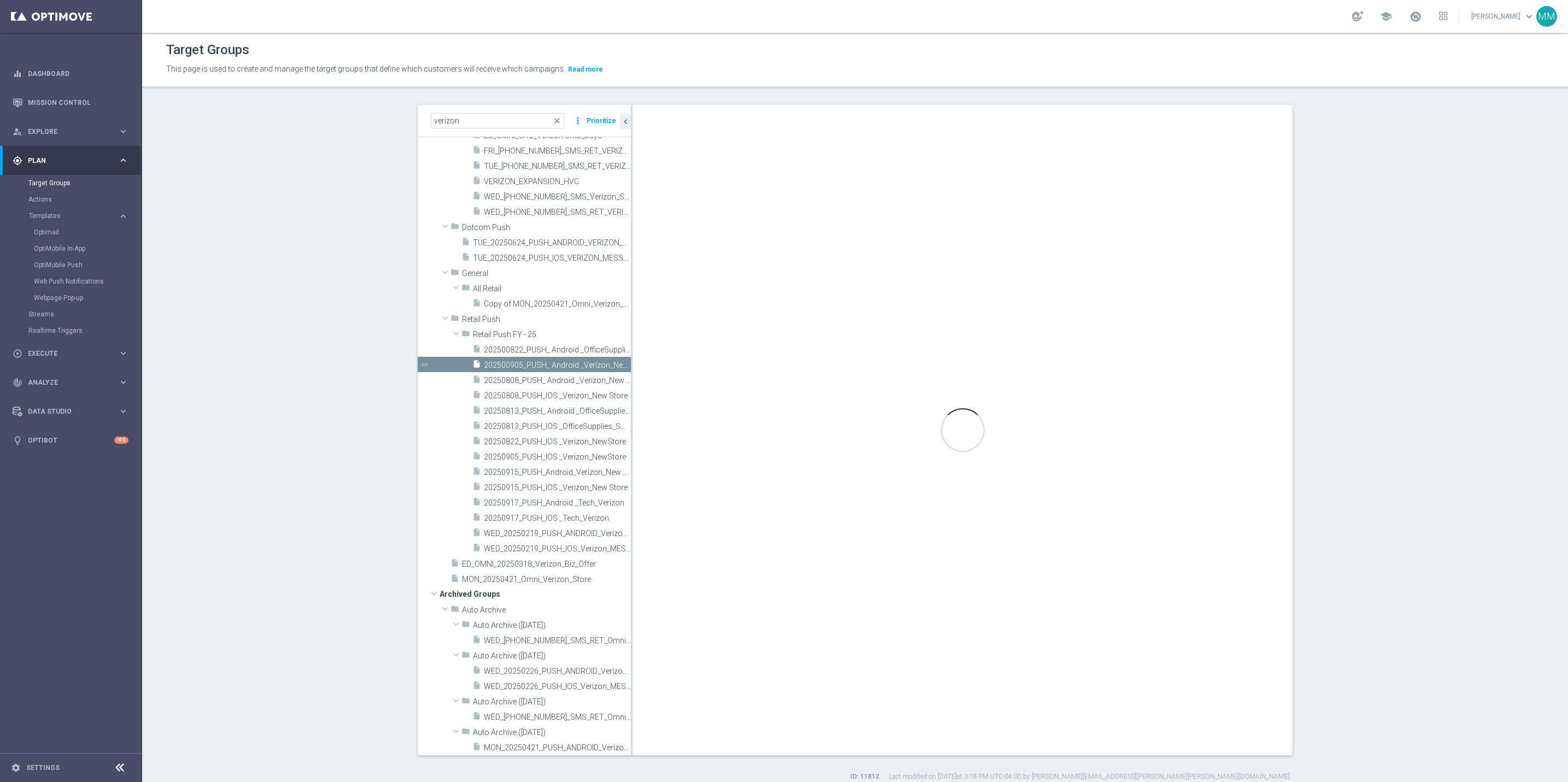
checkbox input "true"
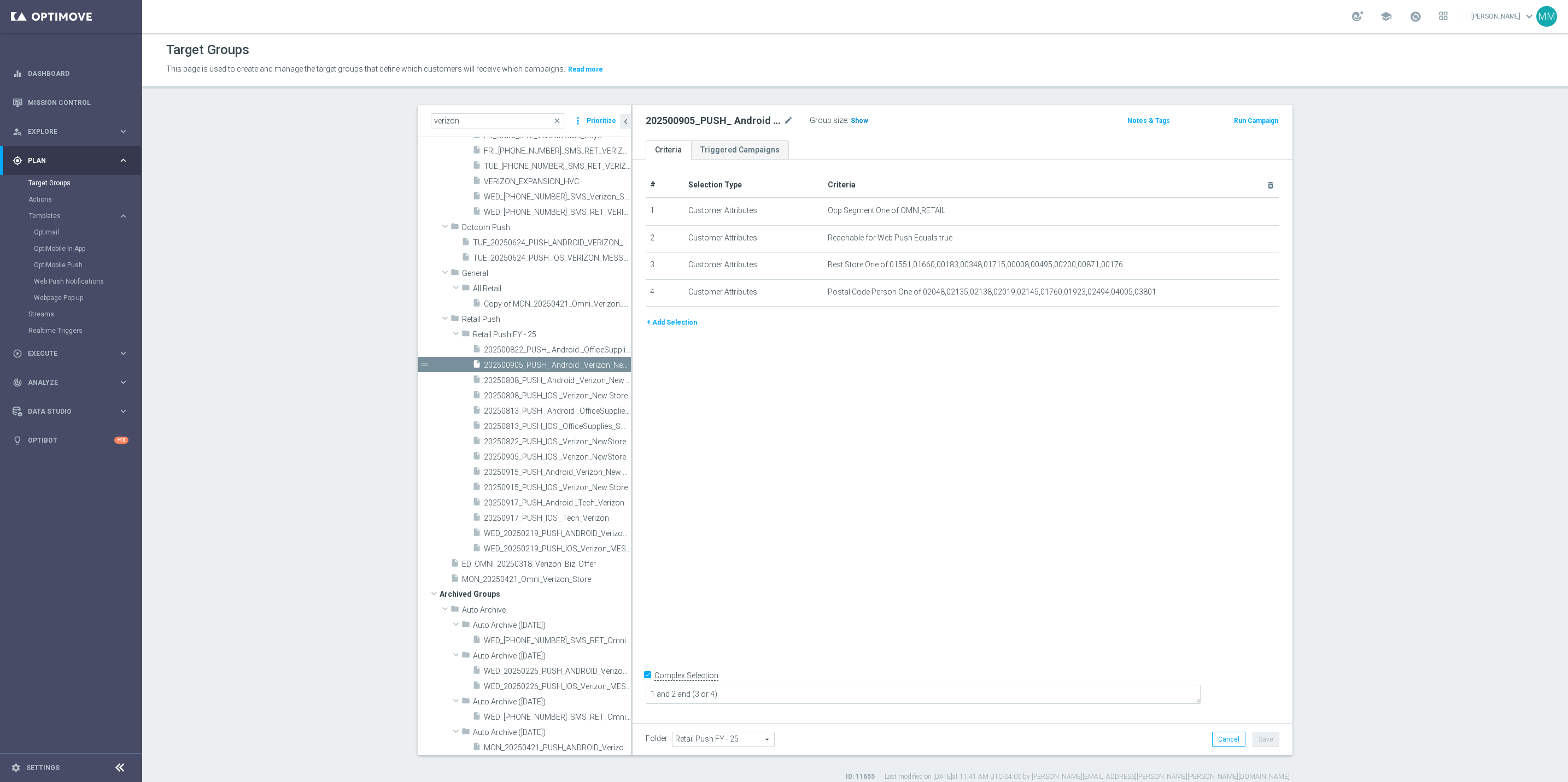
click at [858, 122] on span "Show" at bounding box center [860, 120] width 18 height 7
click at [63, 265] on link "OptiMobile Push" at bounding box center [74, 265] width 80 height 9
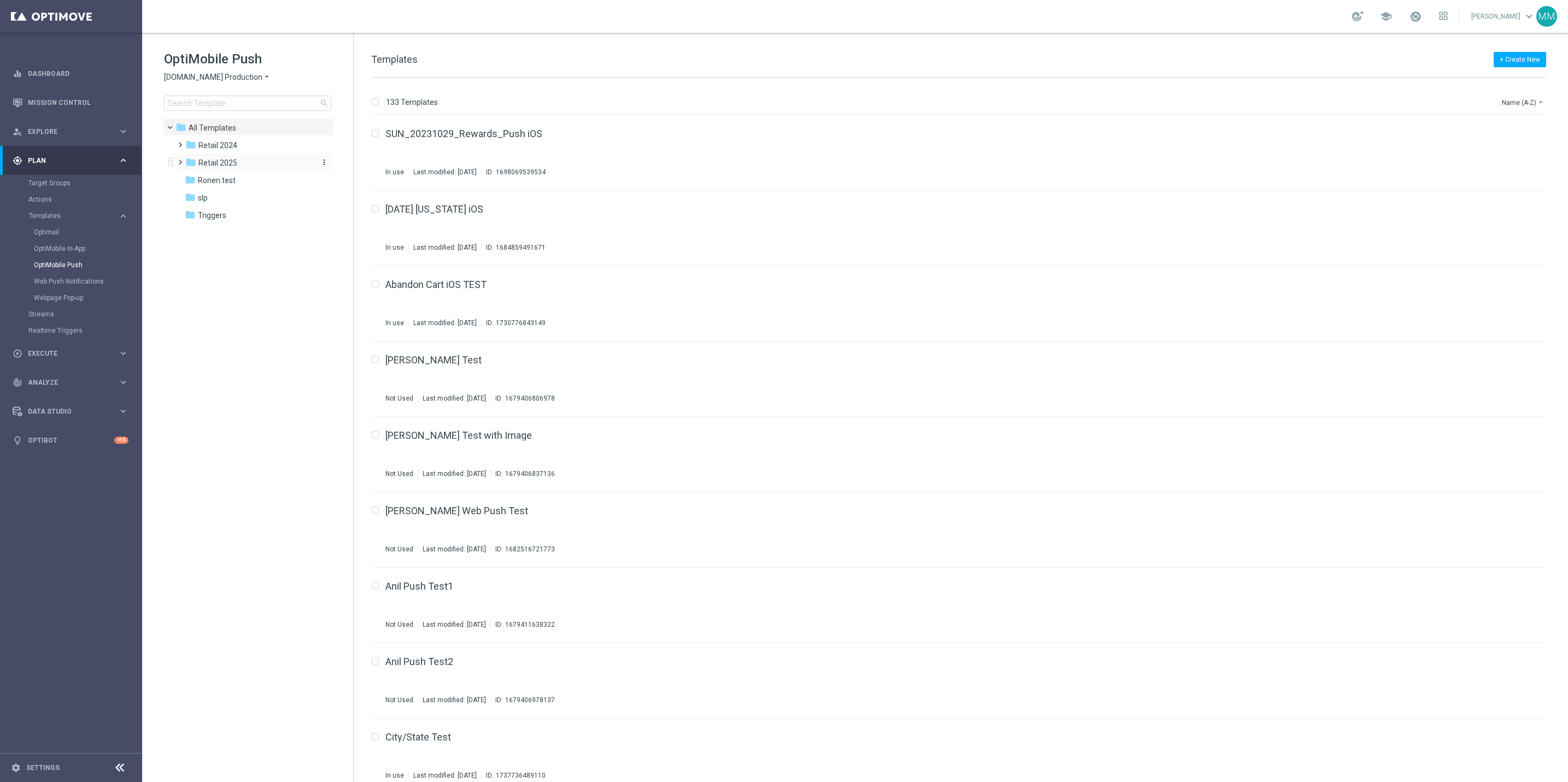
click at [245, 162] on div "folder Retail 2025" at bounding box center [248, 162] width 126 height 12
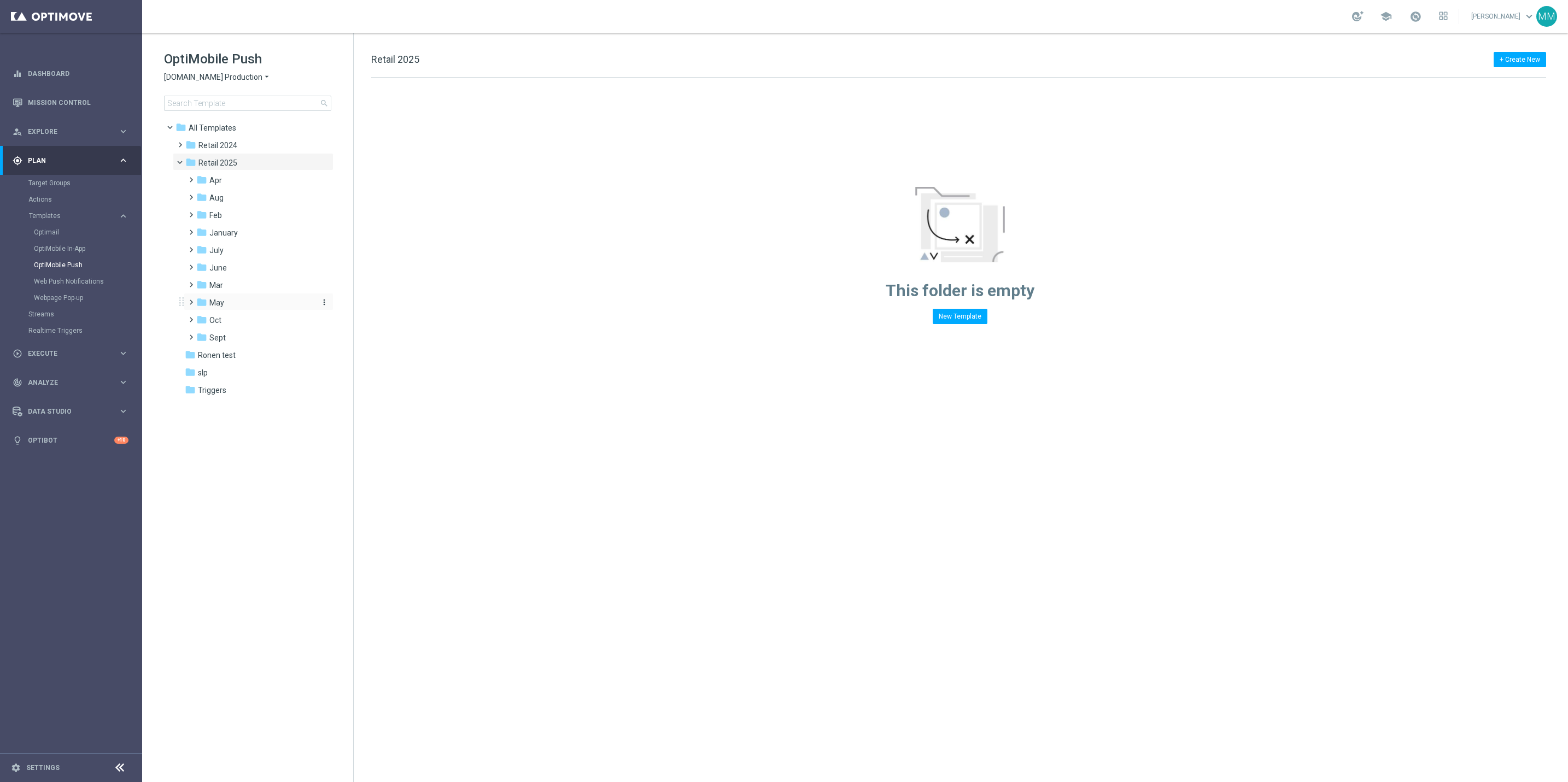
click at [225, 299] on div "folder May" at bounding box center [254, 302] width 116 height 12
click at [249, 176] on div "folder Apr" at bounding box center [254, 180] width 116 height 12
click at [259, 223] on div "folder WO 4.27 more_vert" at bounding box center [264, 232] width 139 height 18
click at [251, 230] on div "folder WO 4.27" at bounding box center [260, 232] width 108 height 12
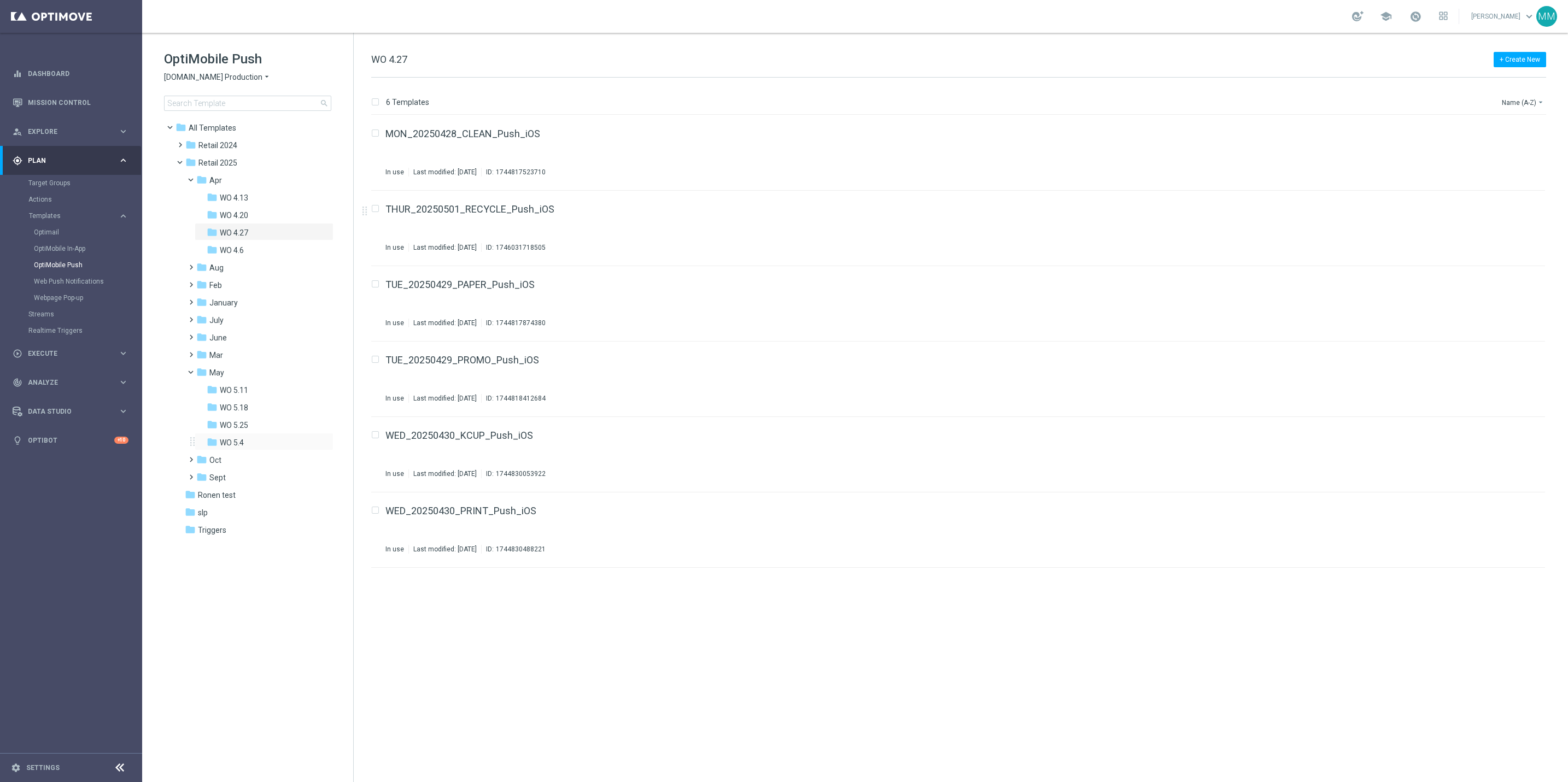
click at [249, 433] on div "folder WO 5.4 more_vert" at bounding box center [264, 442] width 139 height 18
click at [262, 394] on div "folder WO 5.11" at bounding box center [260, 390] width 108 height 12
click at [500, 357] on link "WED_20250514_CLEAR_Push_iOS" at bounding box center [461, 360] width 152 height 10
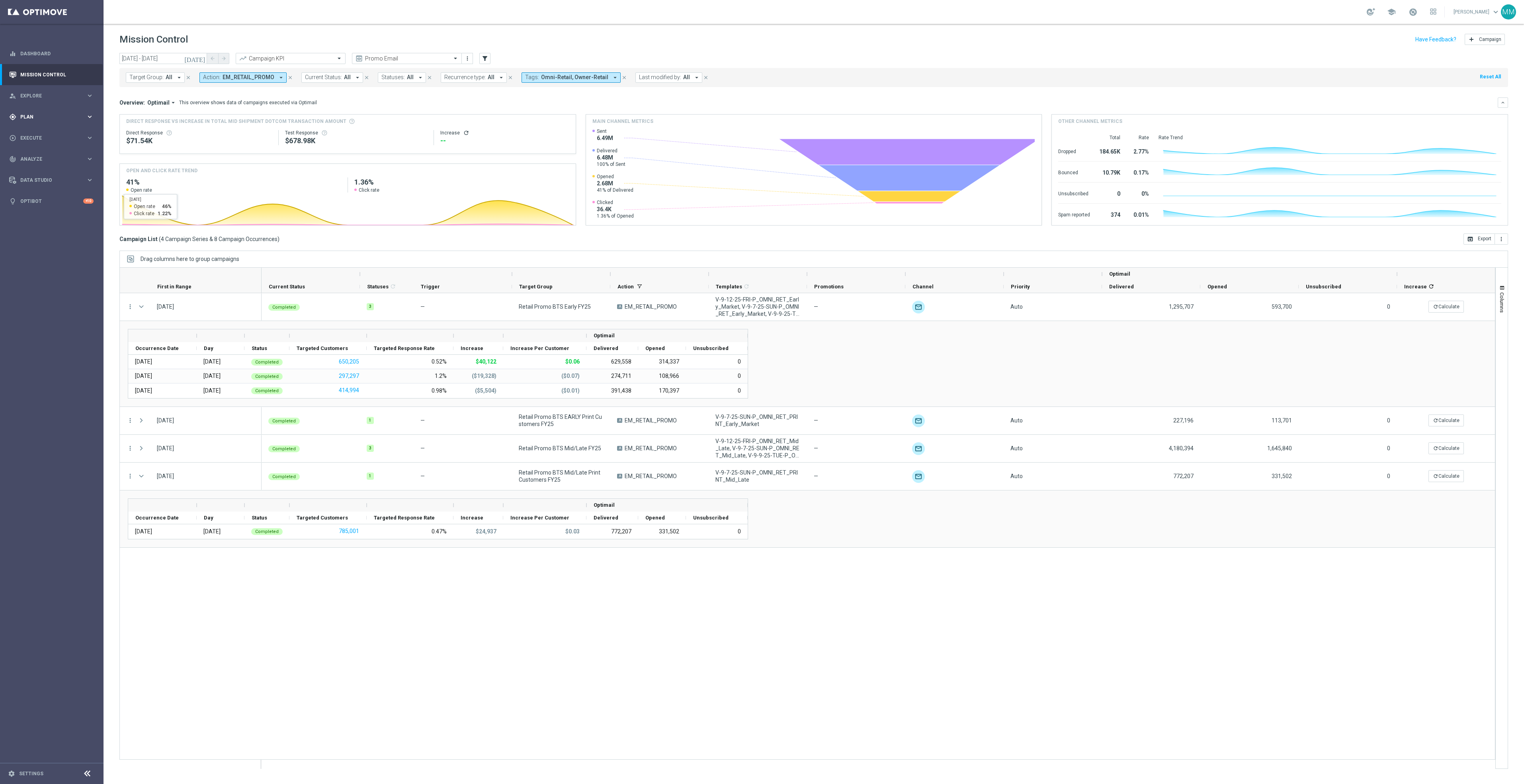
click at [60, 119] on span "Plan" at bounding box center [53, 117] width 66 height 5
drag, startPoint x: 51, startPoint y: 159, endPoint x: 73, endPoint y: 169, distance: 24.2
click at [51, 159] on span "Templates" at bounding box center [50, 157] width 57 height 5
click at [53, 203] on link "Web Push Notifications" at bounding box center [54, 205] width 58 height 7
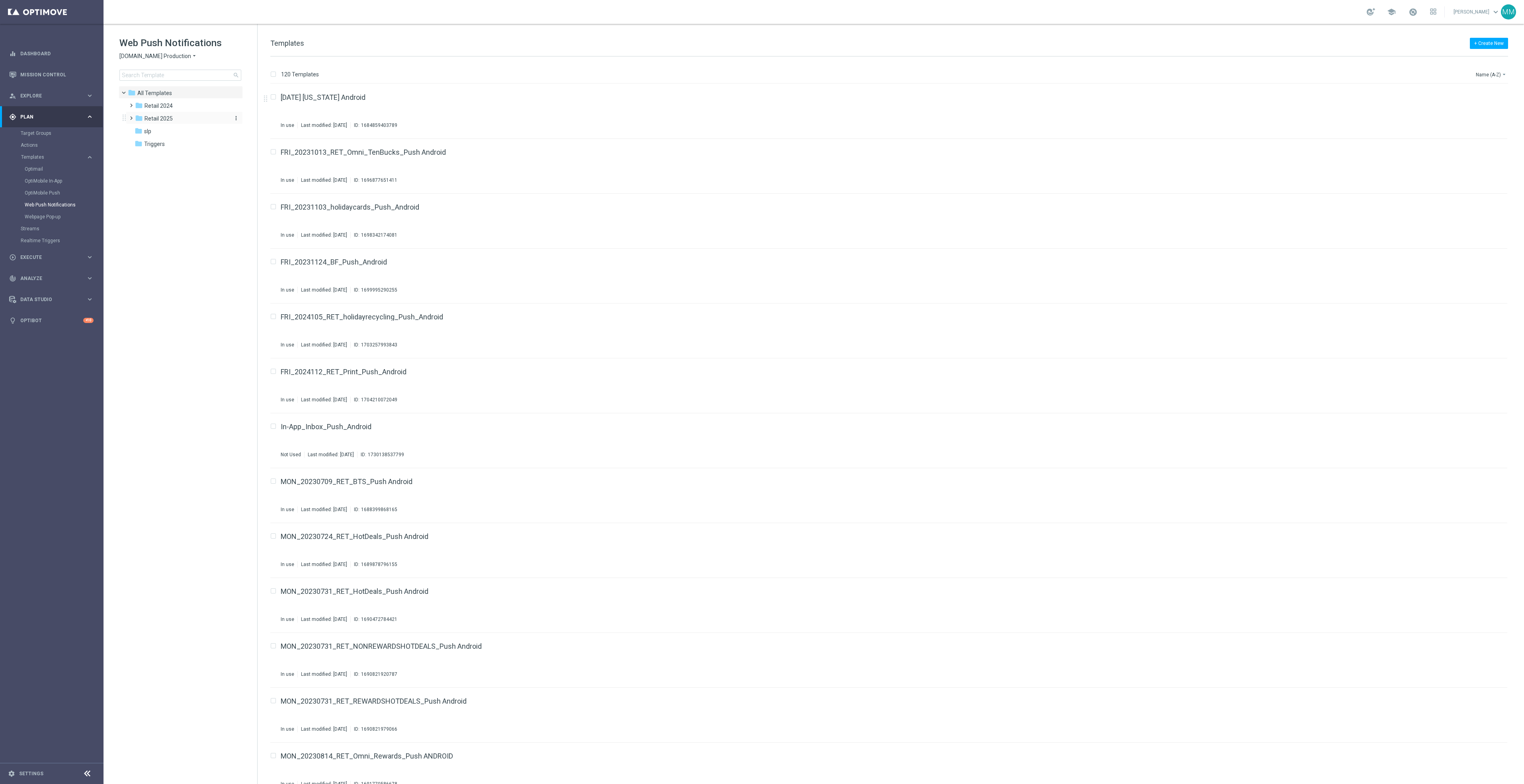
click at [199, 115] on div "folder Retail 2025" at bounding box center [180, 118] width 92 height 9
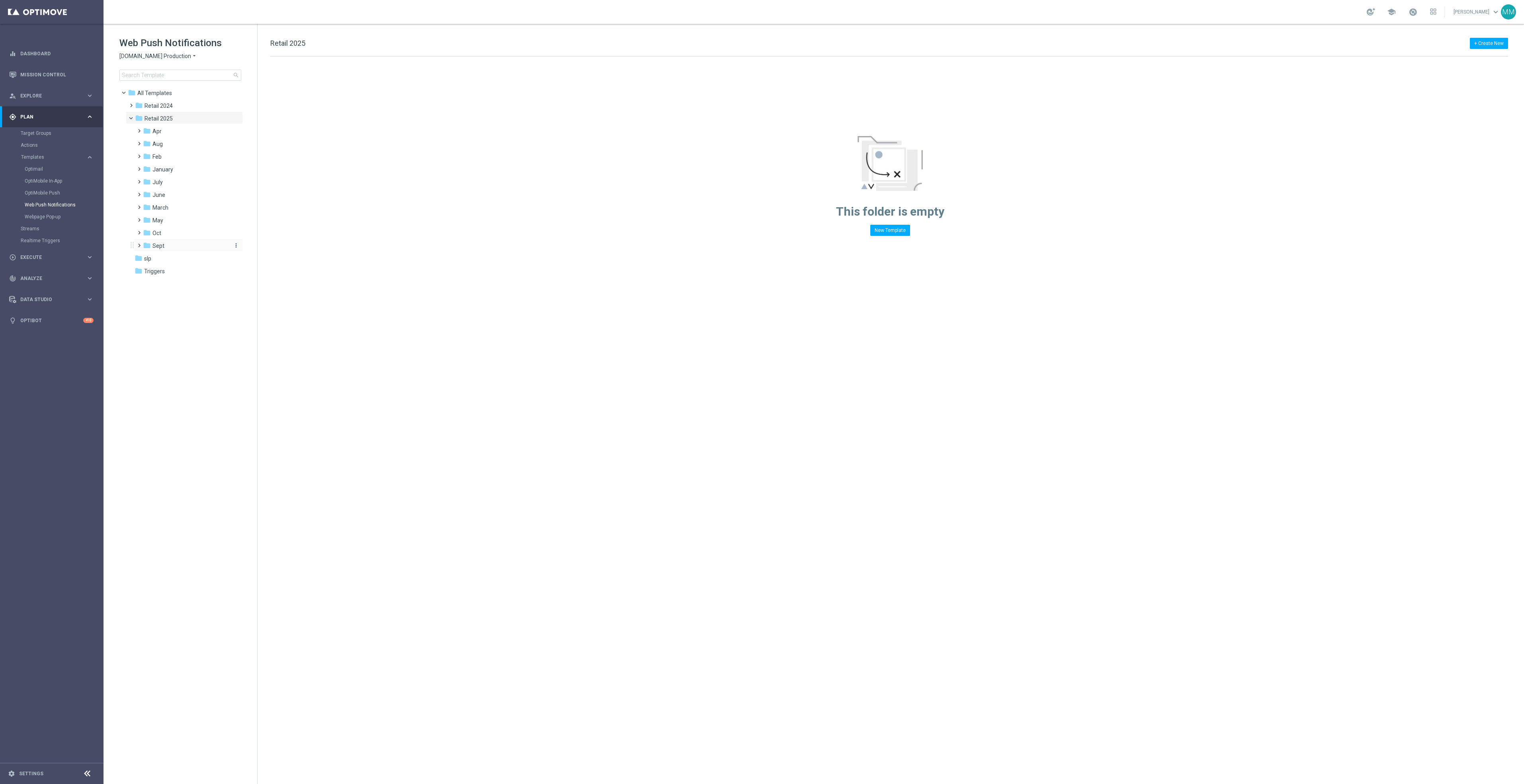
click at [176, 244] on div "folder Sept" at bounding box center [185, 245] width 85 height 9
click at [198, 265] on div "folder WO 9.21 more_vert" at bounding box center [192, 271] width 101 height 13
click at [198, 263] on div "folder WO 9.14" at bounding box center [189, 258] width 79 height 9
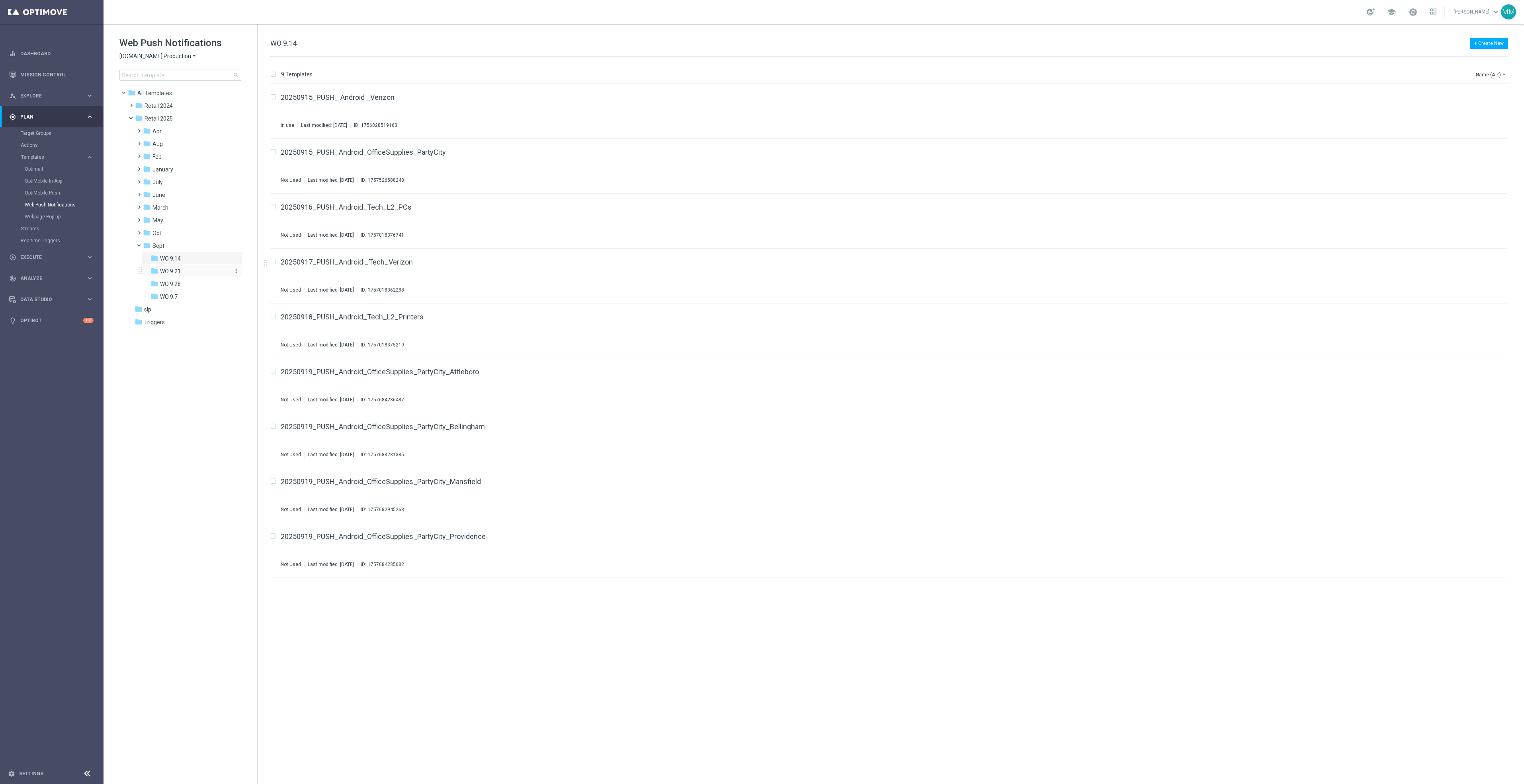
click at [193, 270] on div "folder WO 9.21" at bounding box center [189, 271] width 79 height 9
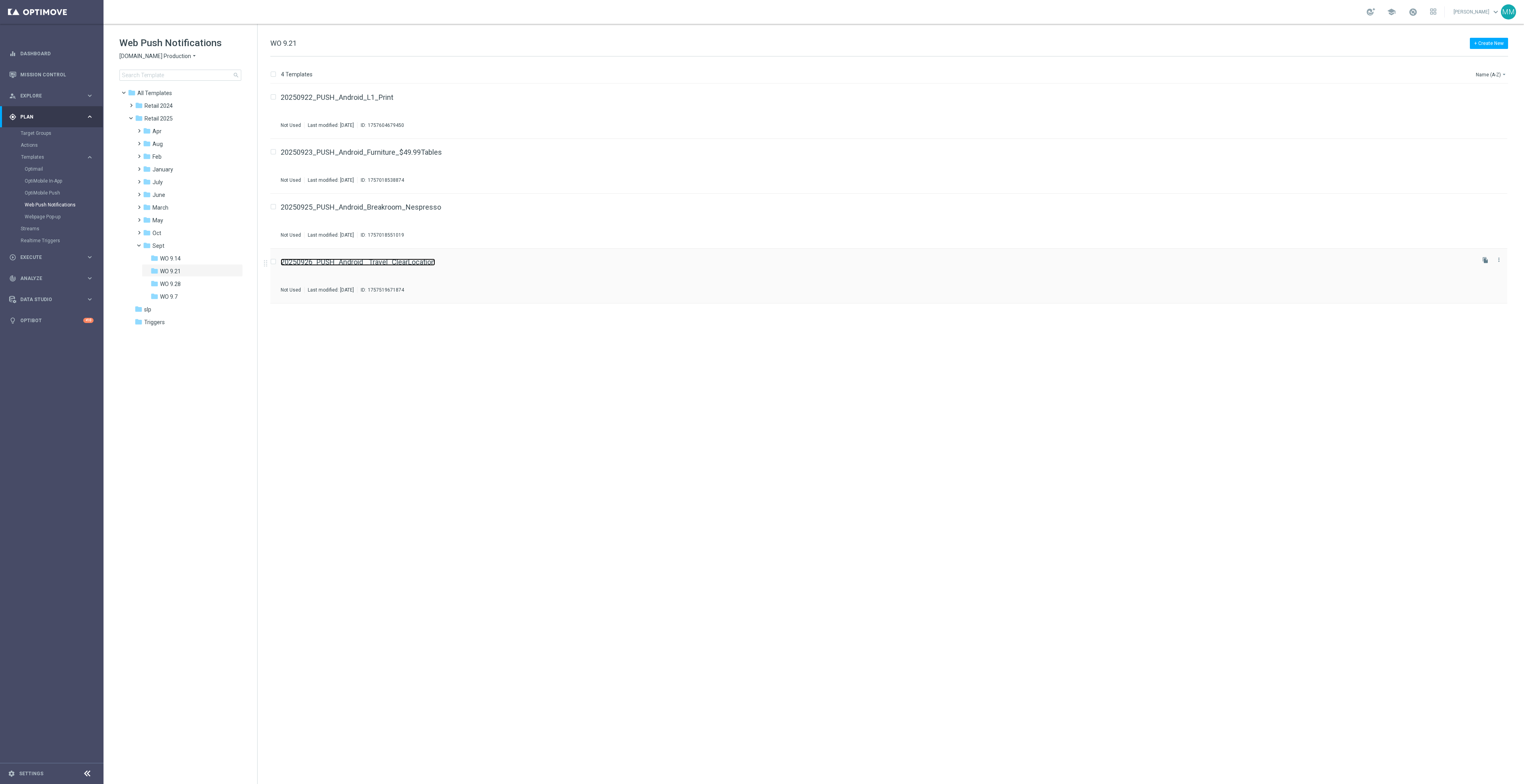
drag, startPoint x: 389, startPoint y: 267, endPoint x: 382, endPoint y: 261, distance: 9.2
drag, startPoint x: 50, startPoint y: 296, endPoint x: 89, endPoint y: 320, distance: 45.8
click at [50, 297] on span "Data Studio" at bounding box center [53, 300] width 66 height 5
click at [55, 165] on div "track_changes Analyze keyboard_arrow_right" at bounding box center [51, 159] width 103 height 21
click at [53, 237] on span "BI Studio" at bounding box center [50, 235] width 57 height 5
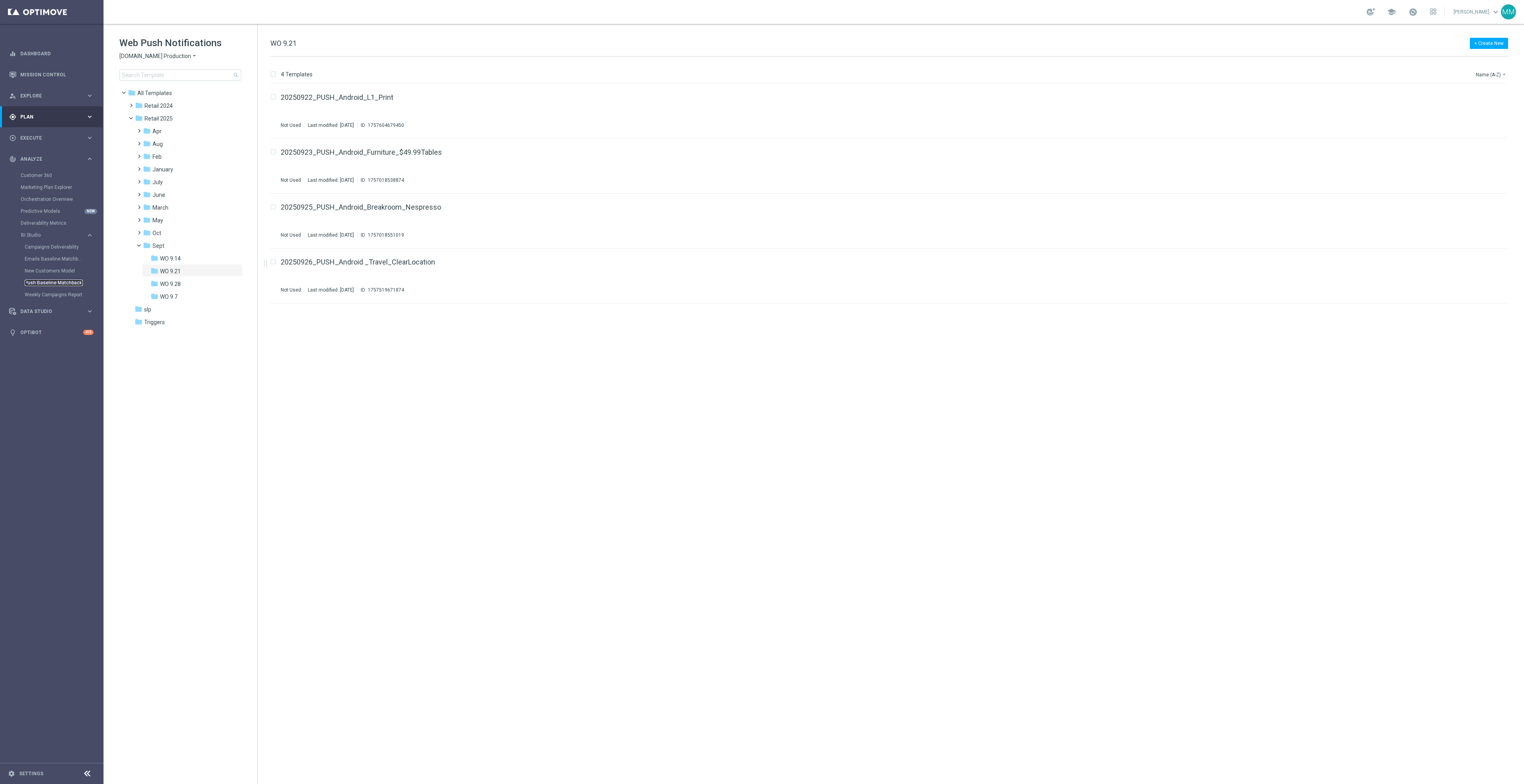
click at [55, 283] on link "Push Baseline Matchback" at bounding box center [54, 283] width 58 height 7
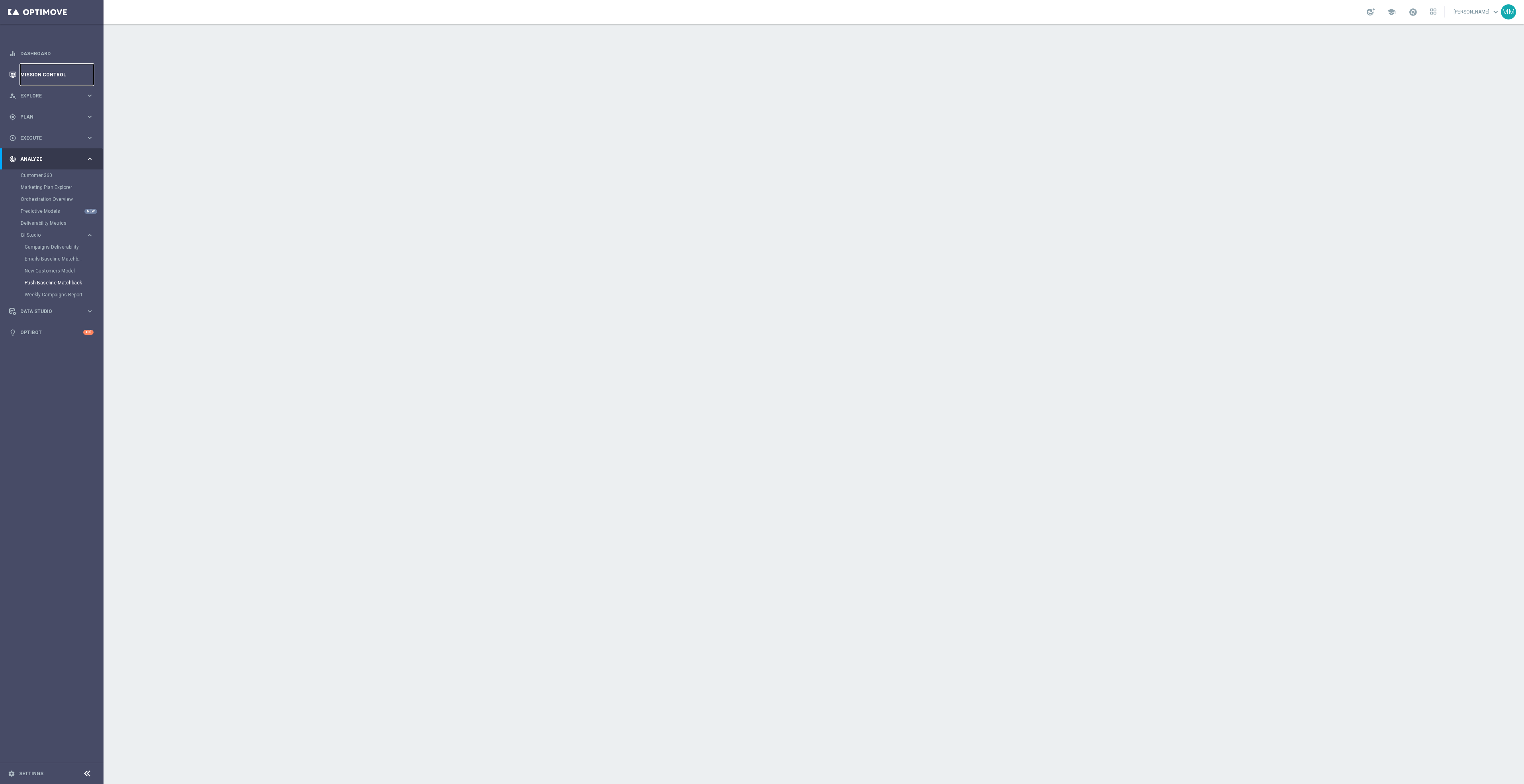
click at [82, 74] on link "Mission Control" at bounding box center [57, 74] width 73 height 21
